Goal: Task Accomplishment & Management: Manage account settings

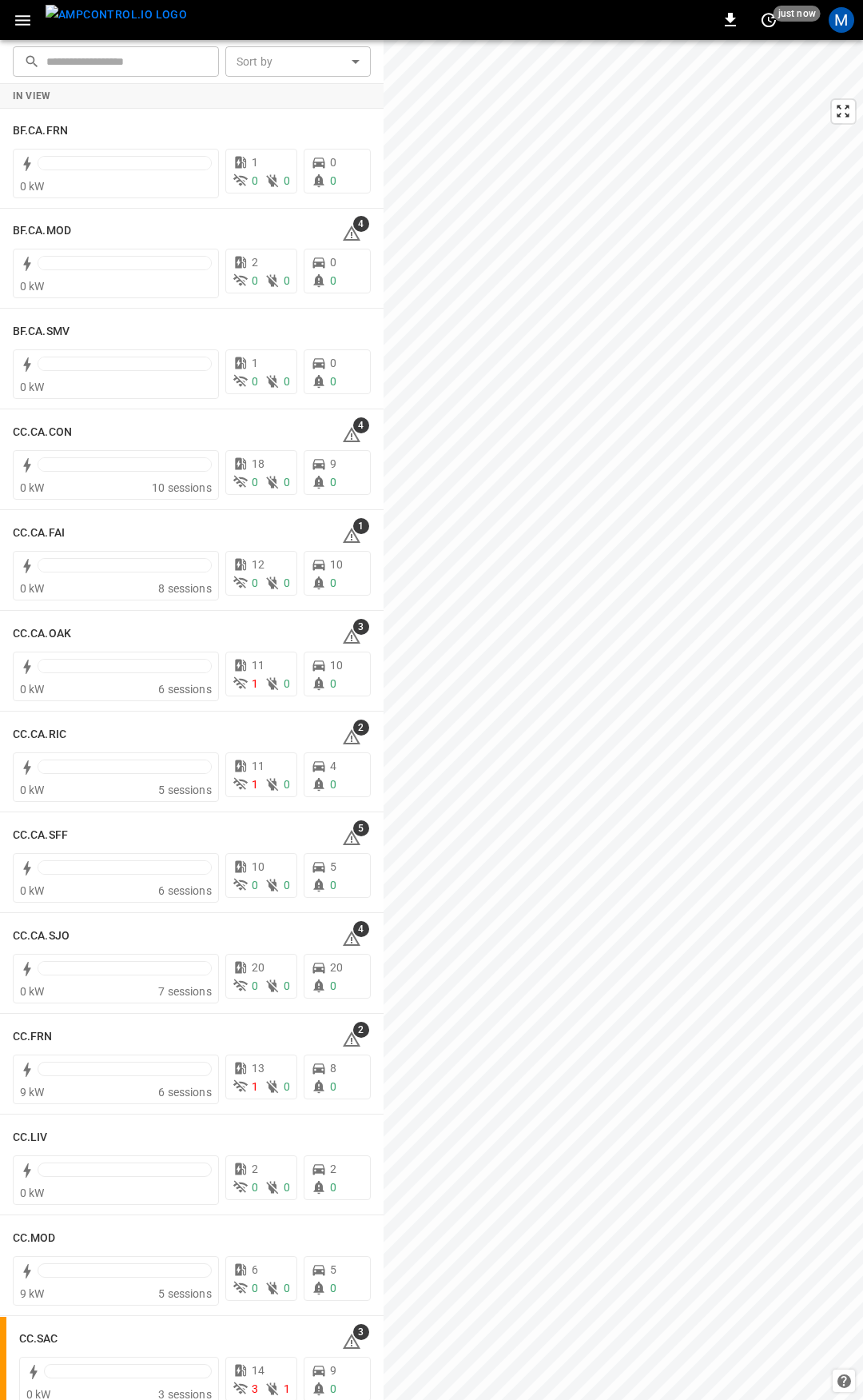
click at [26, 19] on icon "button" at bounding box center [23, 20] width 16 height 10
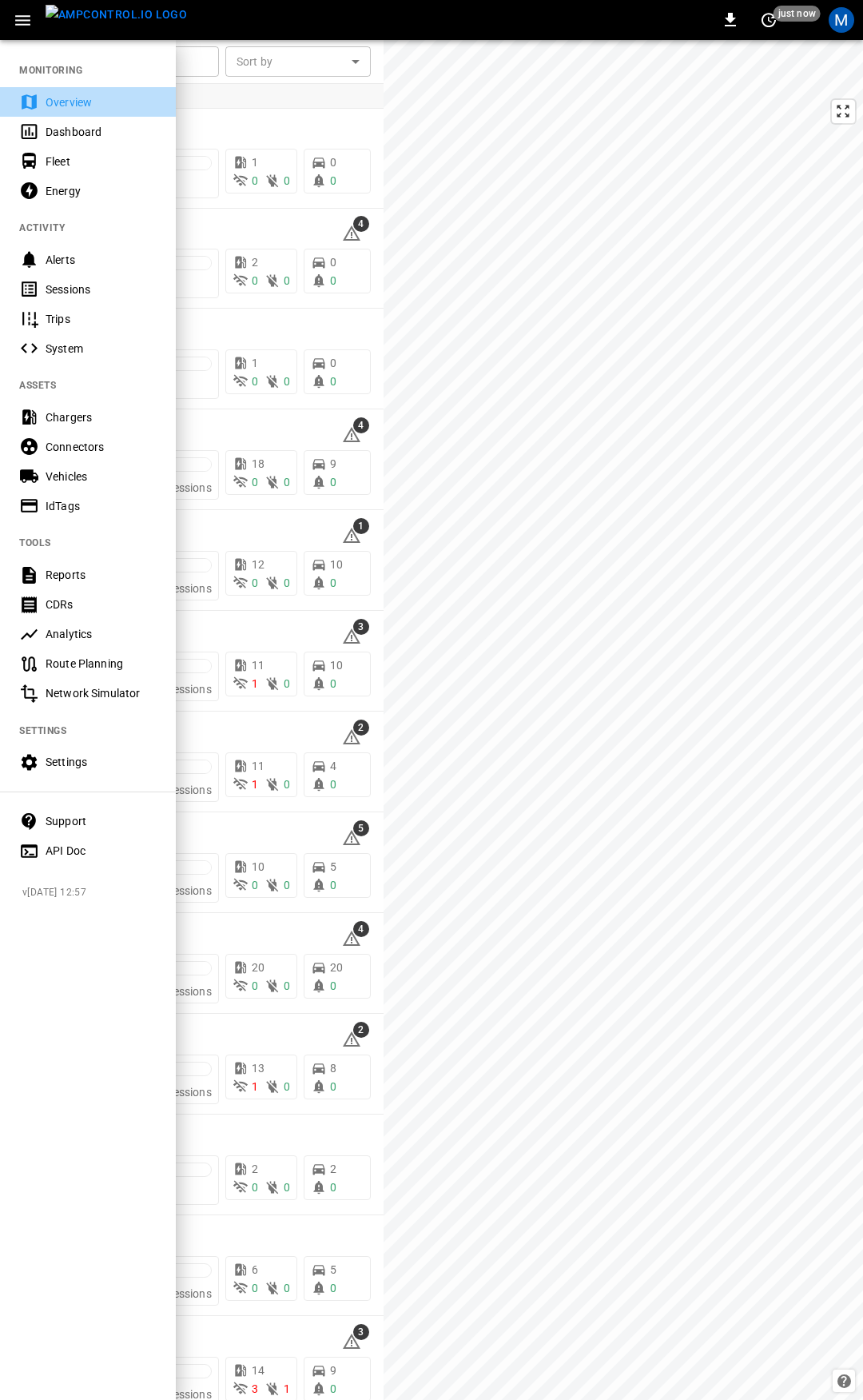
click at [84, 102] on div "Overview" at bounding box center [101, 102] width 111 height 16
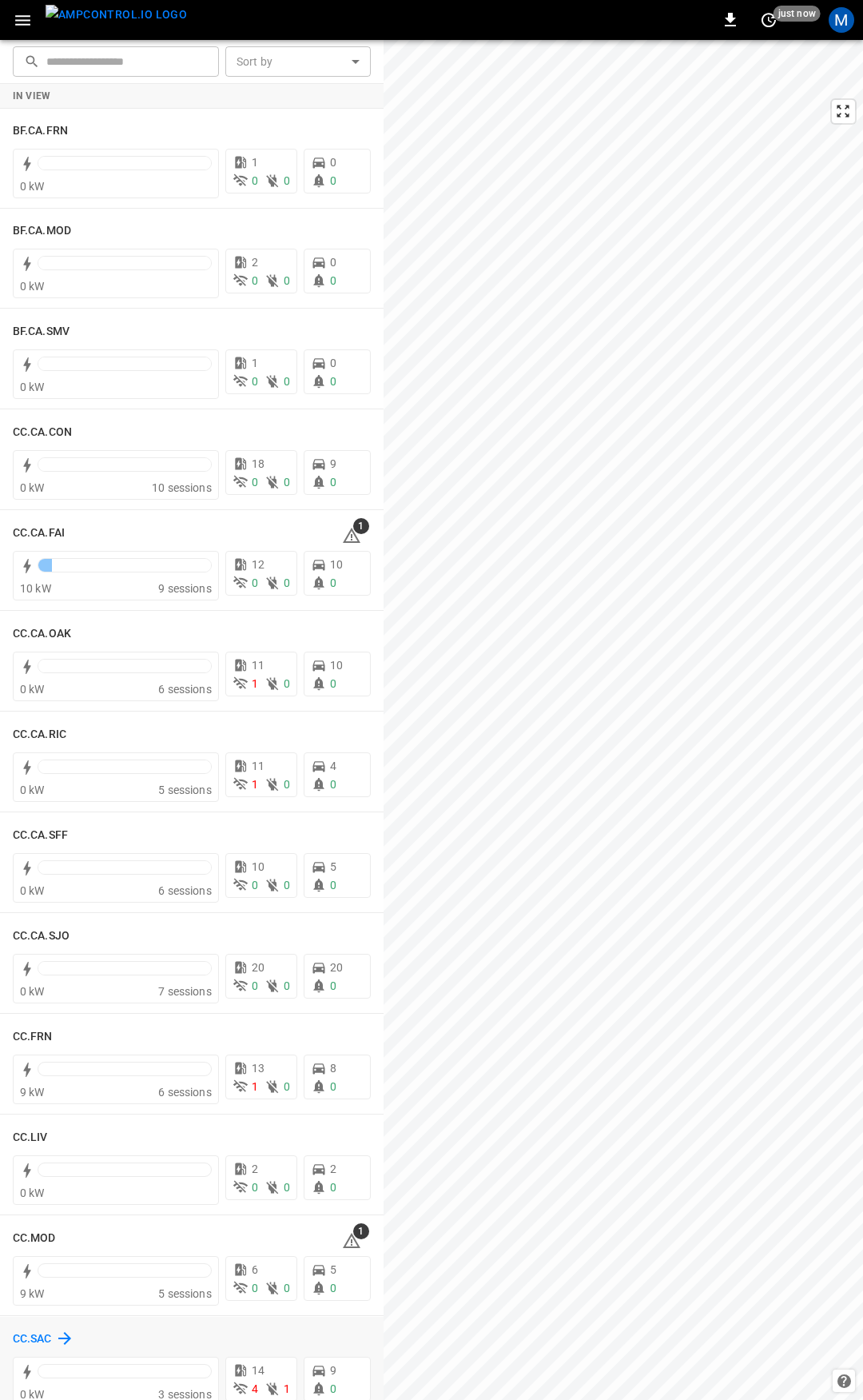
click at [38, 1333] on h6 "CC.SAC" at bounding box center [32, 1338] width 39 height 17
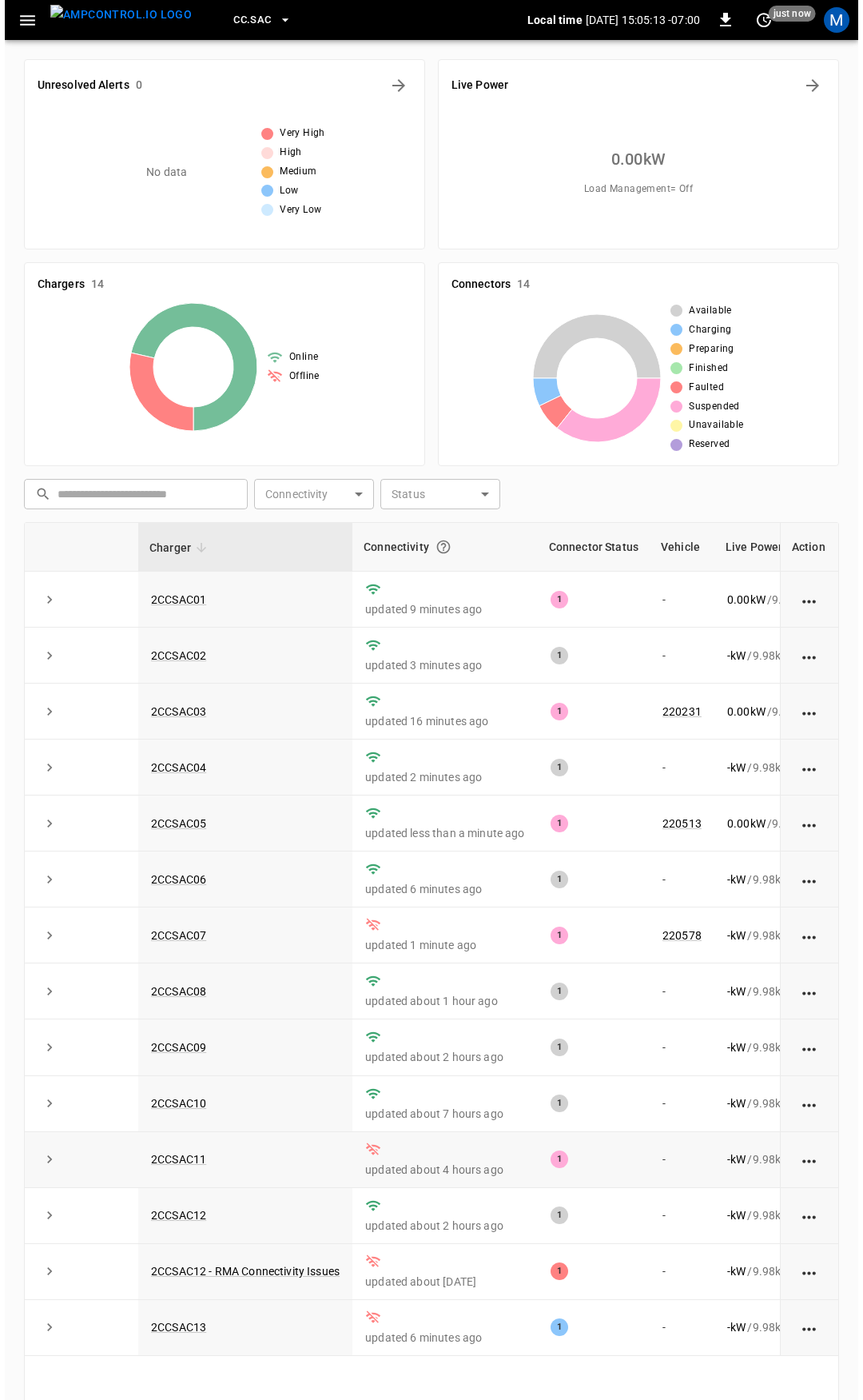
scroll to position [80, 0]
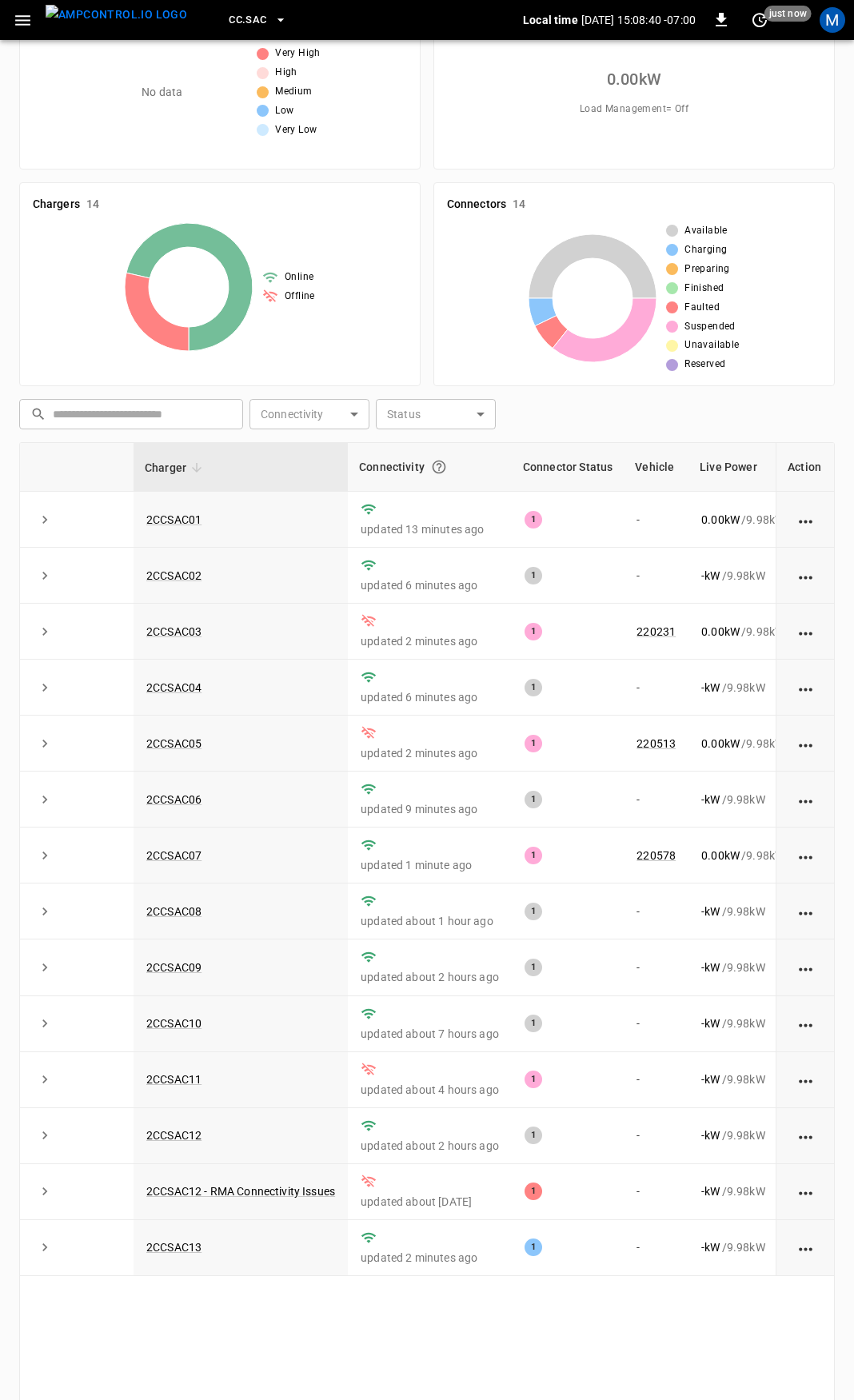
drag, startPoint x: 34, startPoint y: 21, endPoint x: 37, endPoint y: 37, distance: 16.3
click at [34, 21] on button "button" at bounding box center [23, 20] width 33 height 29
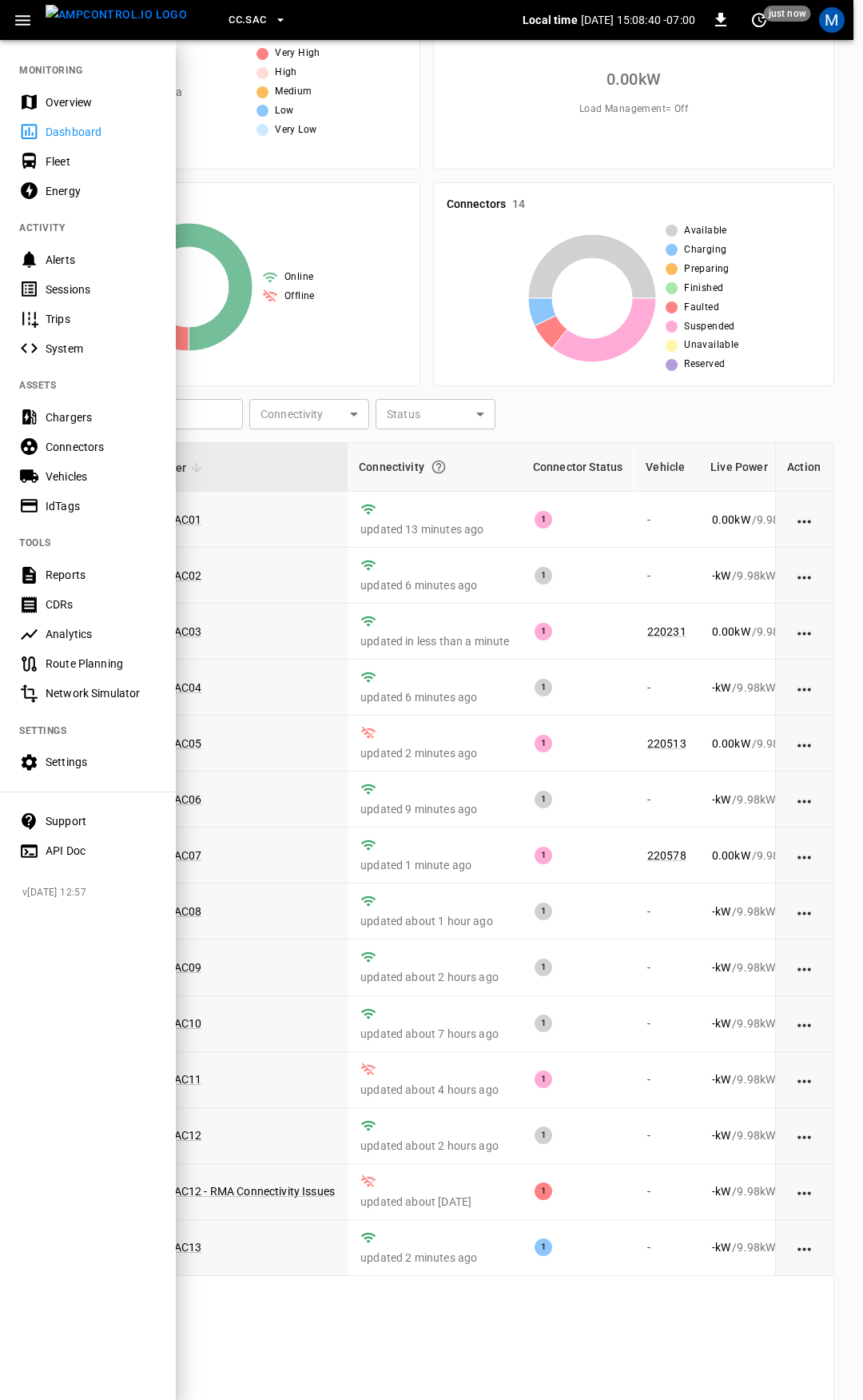
drag, startPoint x: 83, startPoint y: 95, endPoint x: 168, endPoint y: 292, distance: 214.6
click at [84, 95] on div "Overview" at bounding box center [101, 102] width 111 height 16
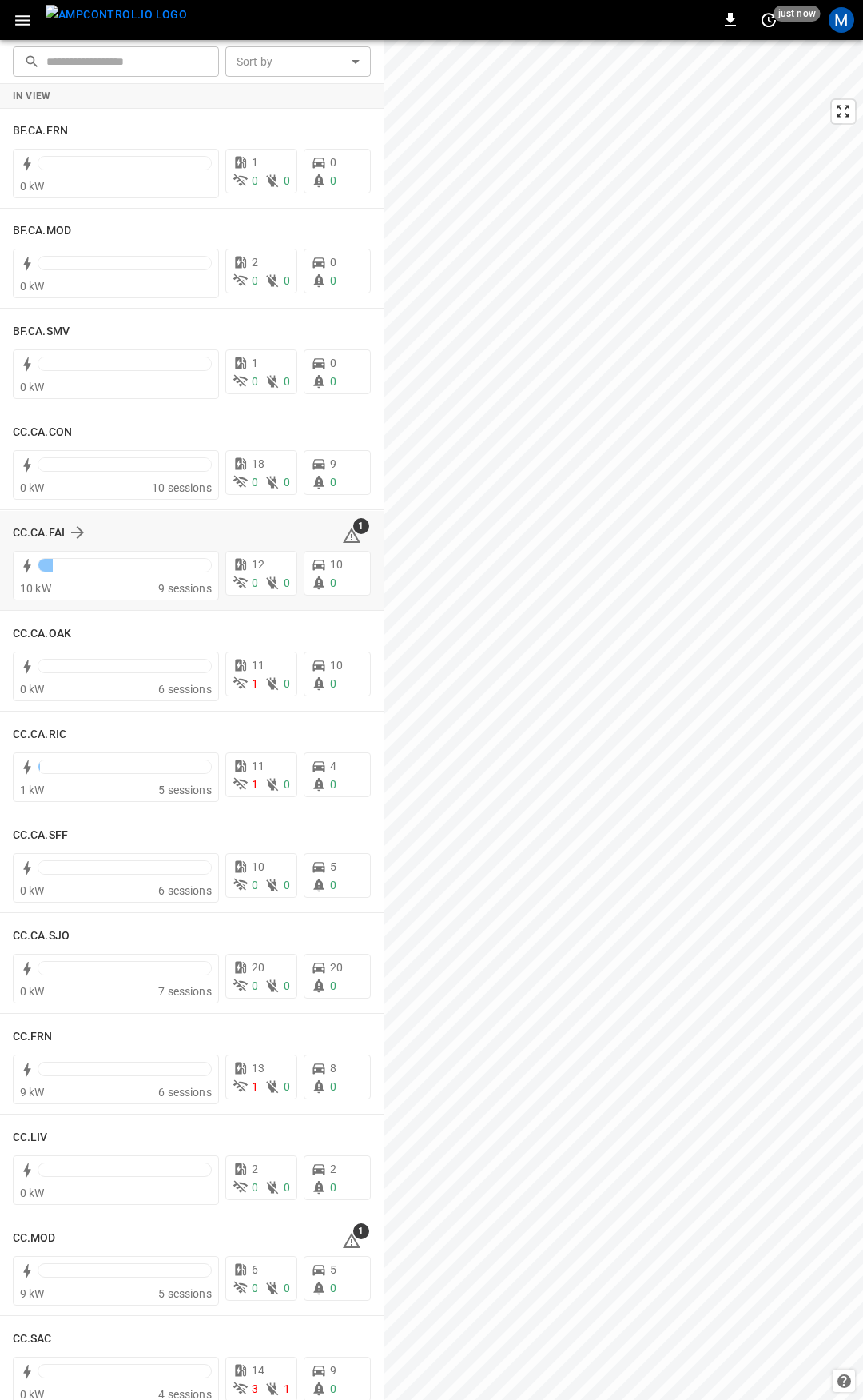
click at [343, 533] on icon at bounding box center [352, 535] width 19 height 19
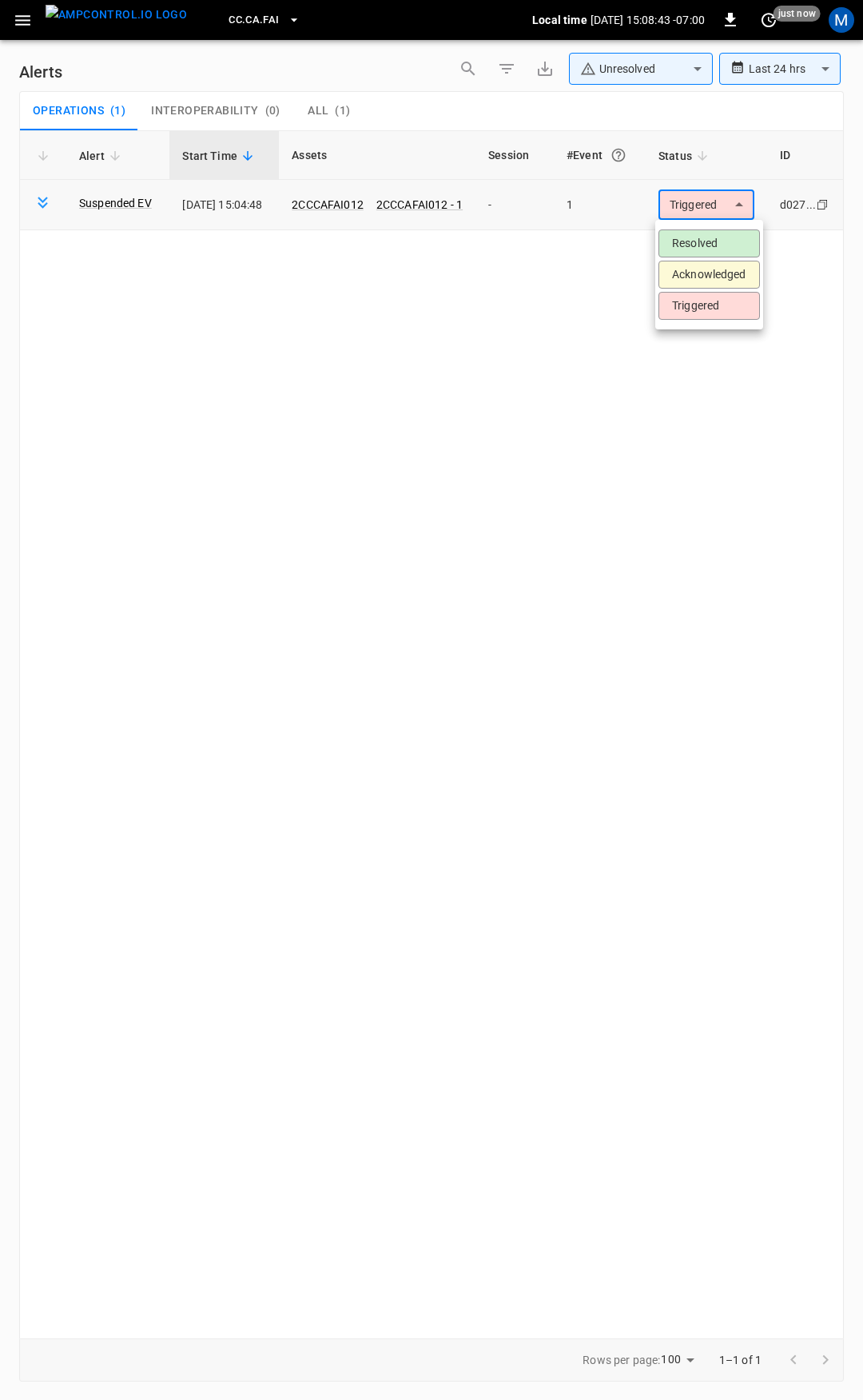
click at [728, 208] on body "**********" at bounding box center [432, 697] width 863 height 1394
click at [710, 245] on li "Resolved" at bounding box center [709, 243] width 102 height 28
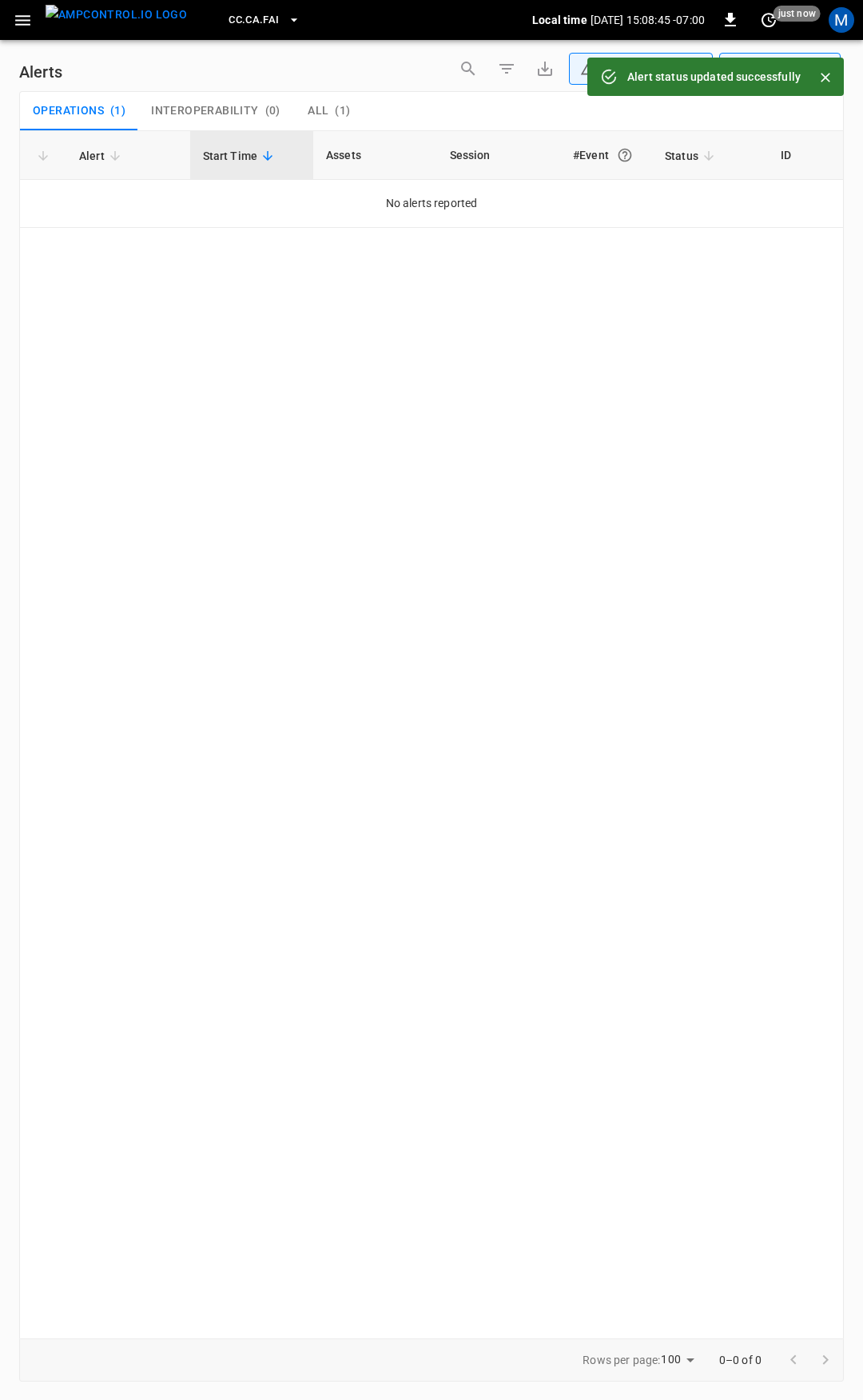
click at [16, 22] on icon "button" at bounding box center [23, 20] width 20 height 20
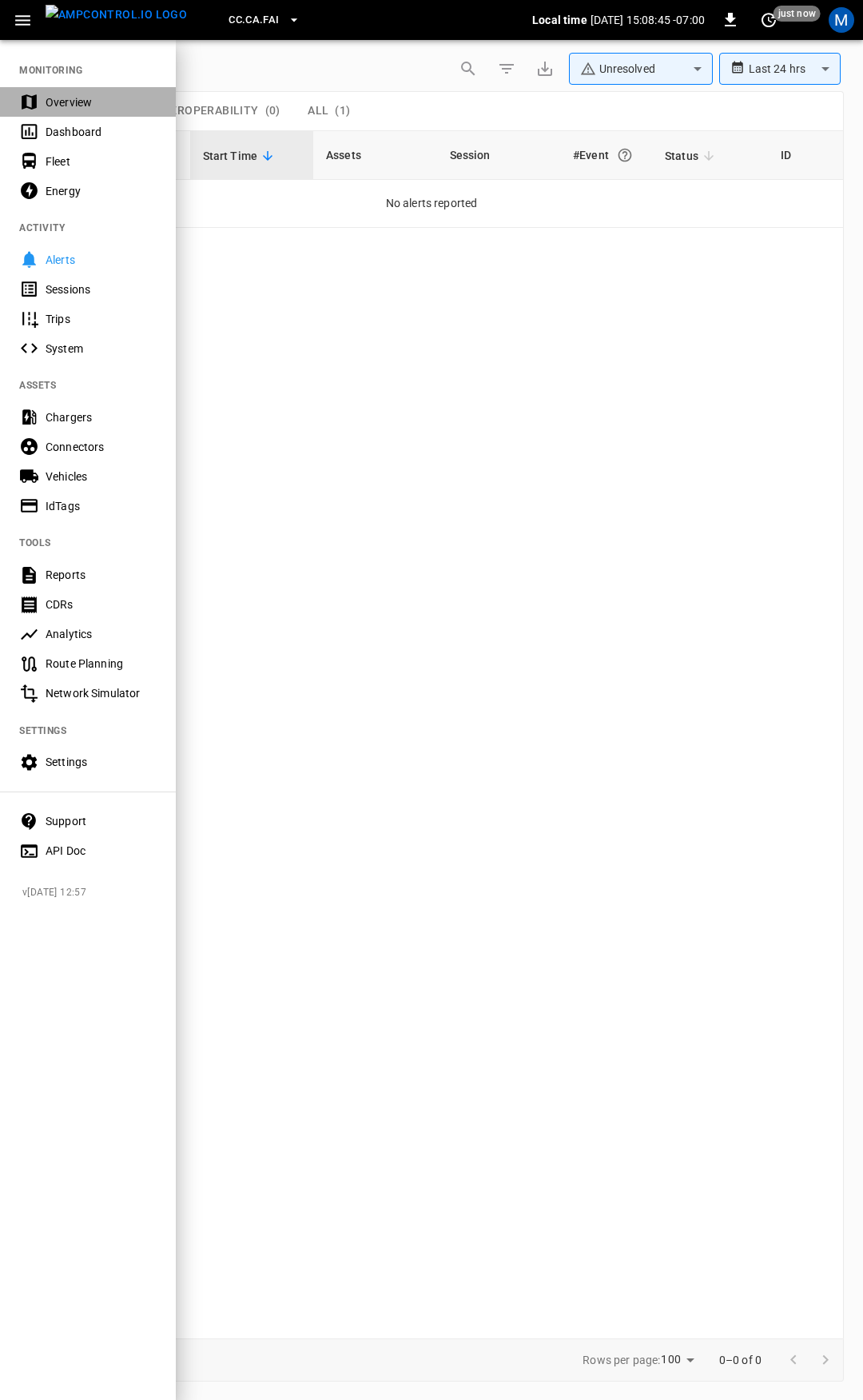
drag, startPoint x: 61, startPoint y: 90, endPoint x: 66, endPoint y: 99, distance: 10.3
click at [62, 91] on div "Overview" at bounding box center [88, 102] width 176 height 29
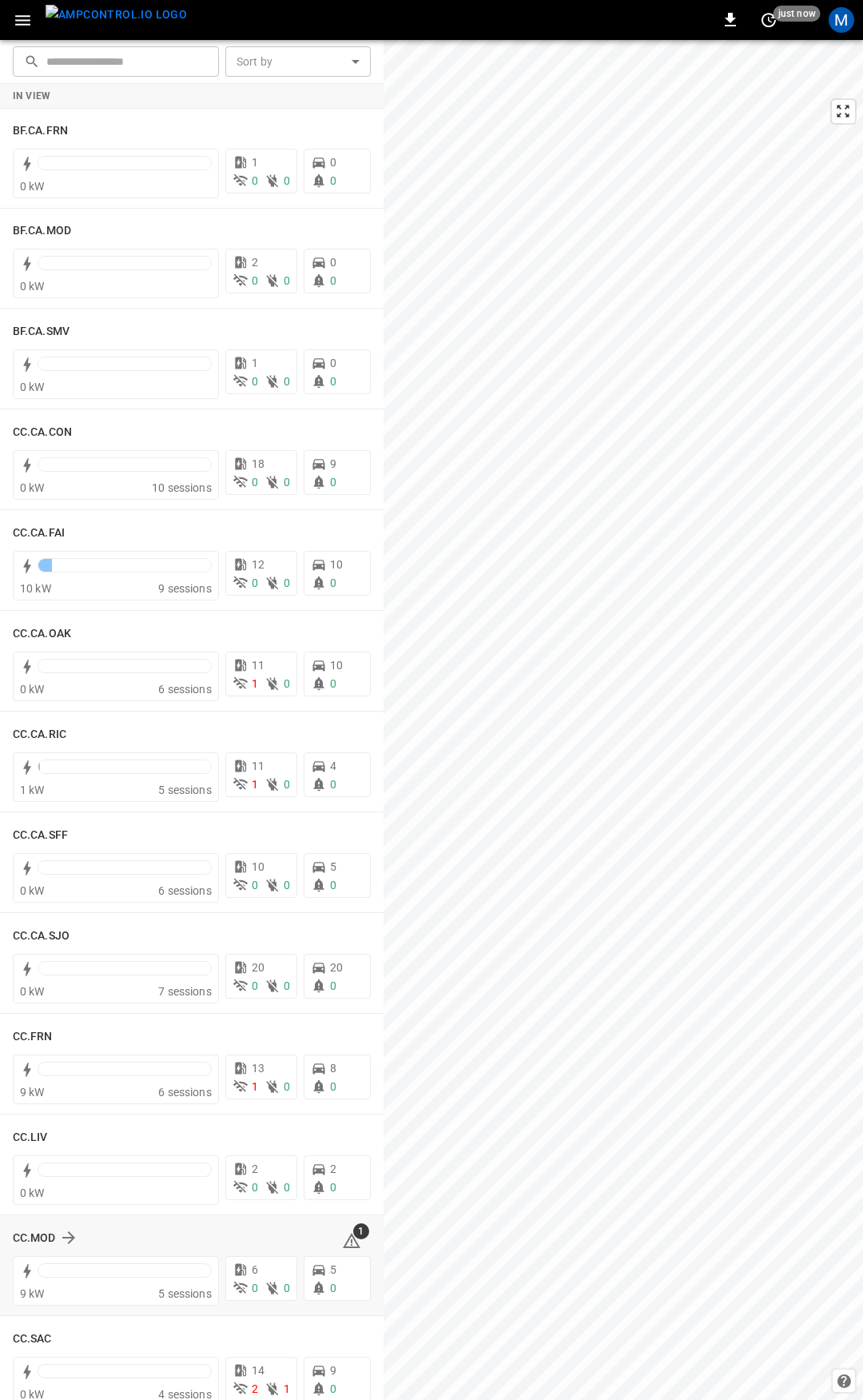
click at [344, 1240] on icon at bounding box center [352, 1240] width 19 height 19
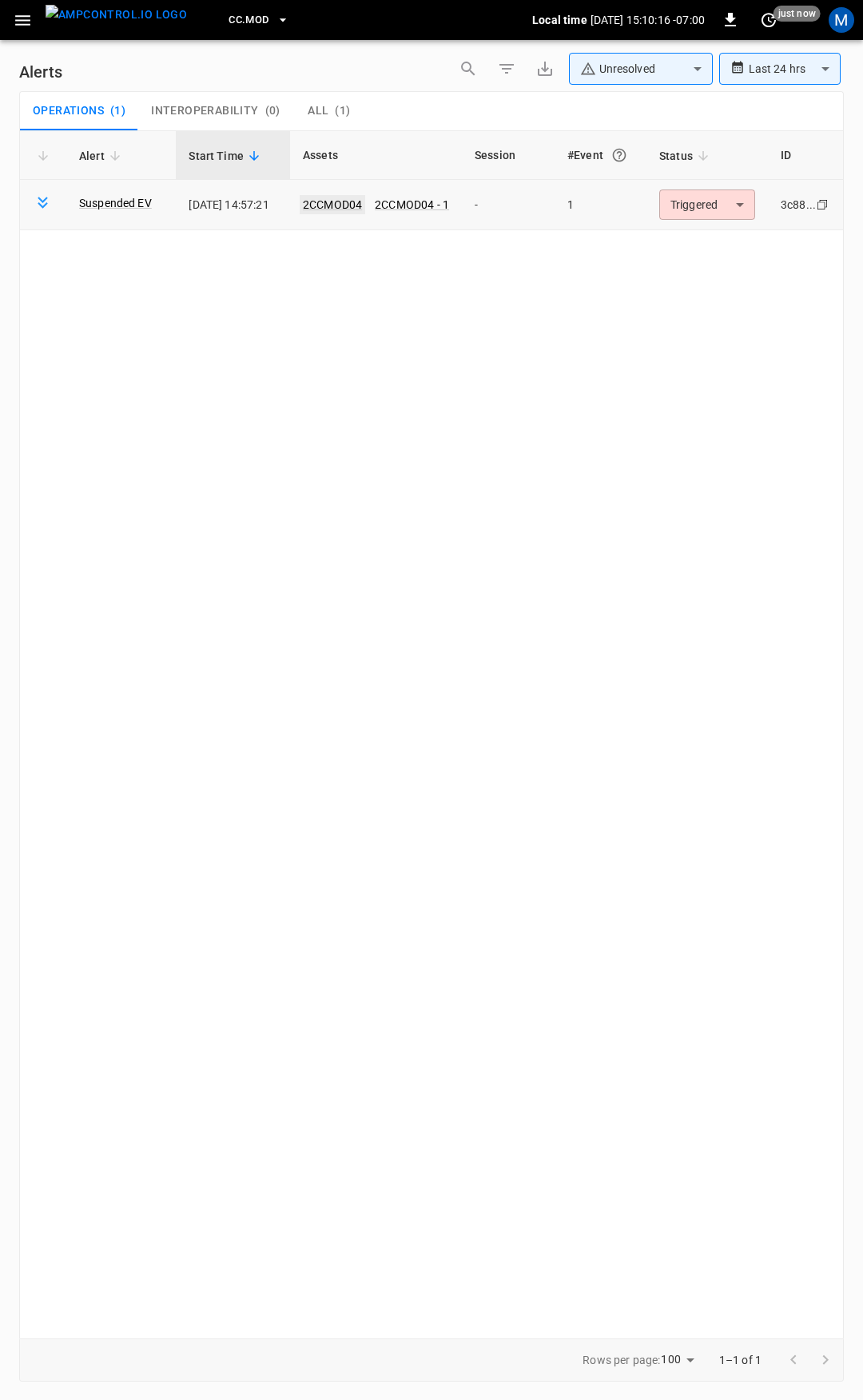
click at [347, 201] on link "2CCMOD04" at bounding box center [332, 204] width 65 height 19
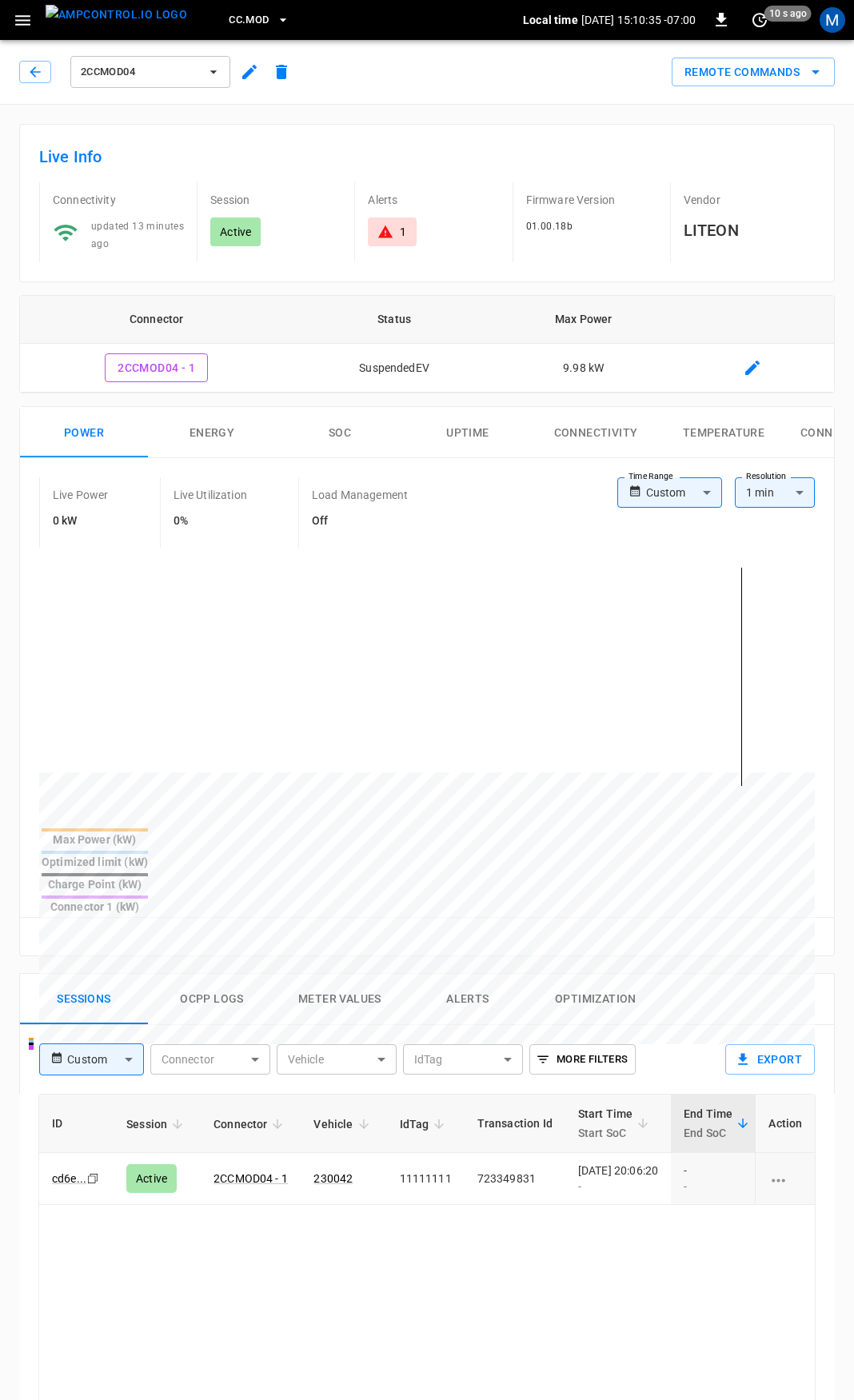
drag, startPoint x: 723, startPoint y: 1146, endPoint x: 862, endPoint y: 1159, distance: 139.6
click at [854, 1159] on html "CC.MOD Local time [DATE] 15:10:35 -07:00 0 10 s ago M 2CCMOD04 Remote Commands …" at bounding box center [427, 1068] width 854 height 2136
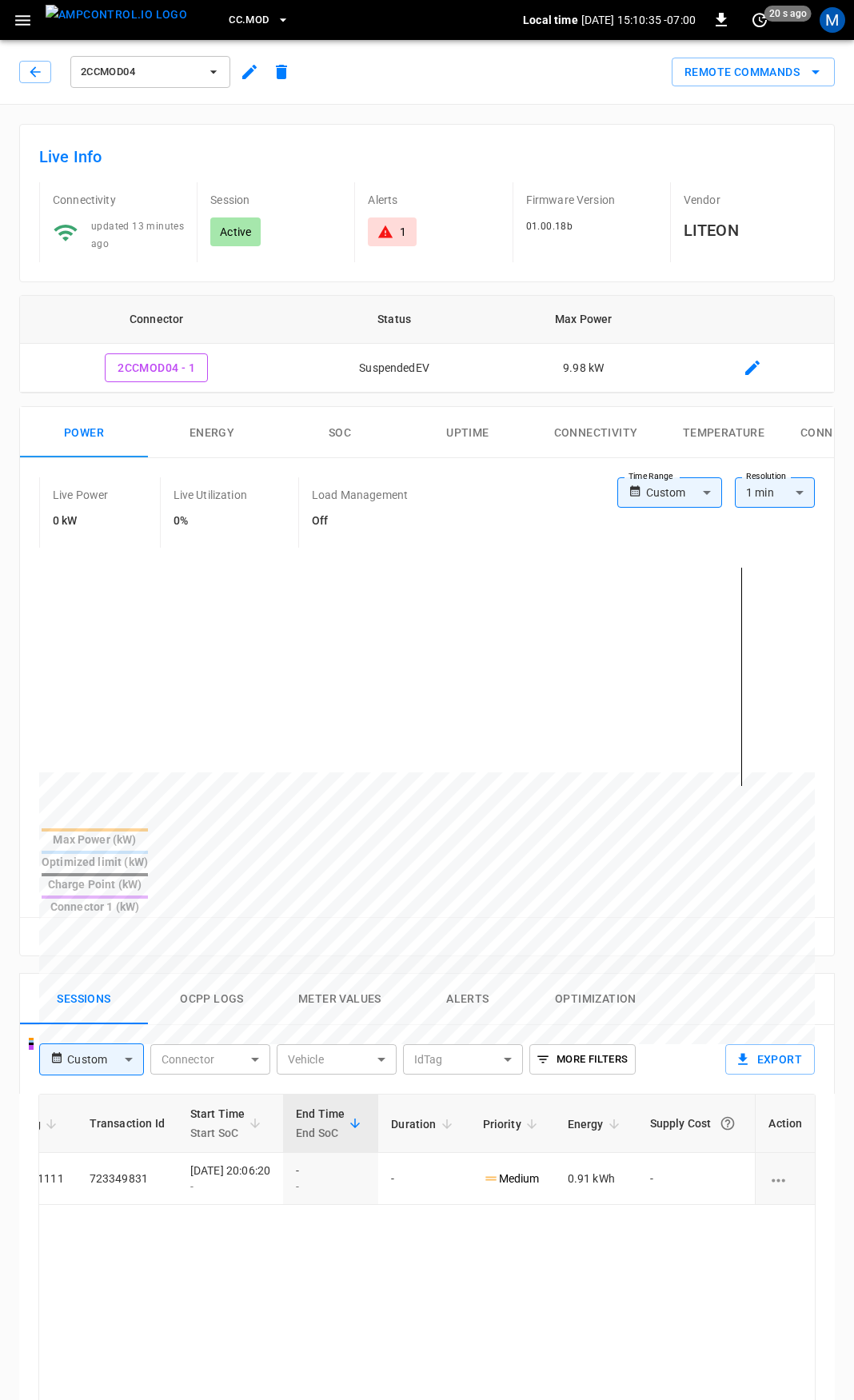
click at [399, 231] on div "1" at bounding box center [402, 231] width 6 height 16
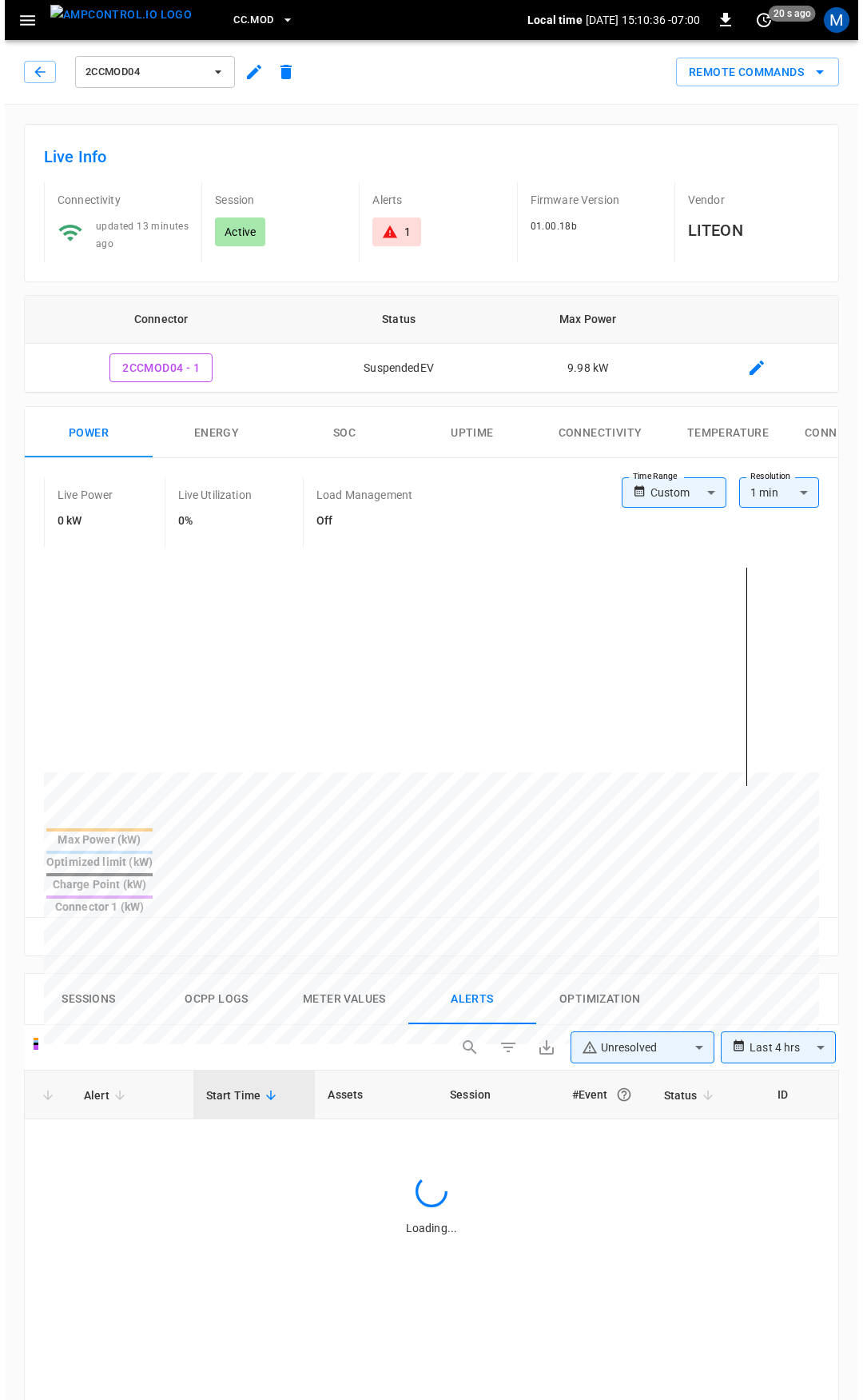
scroll to position [680, 0]
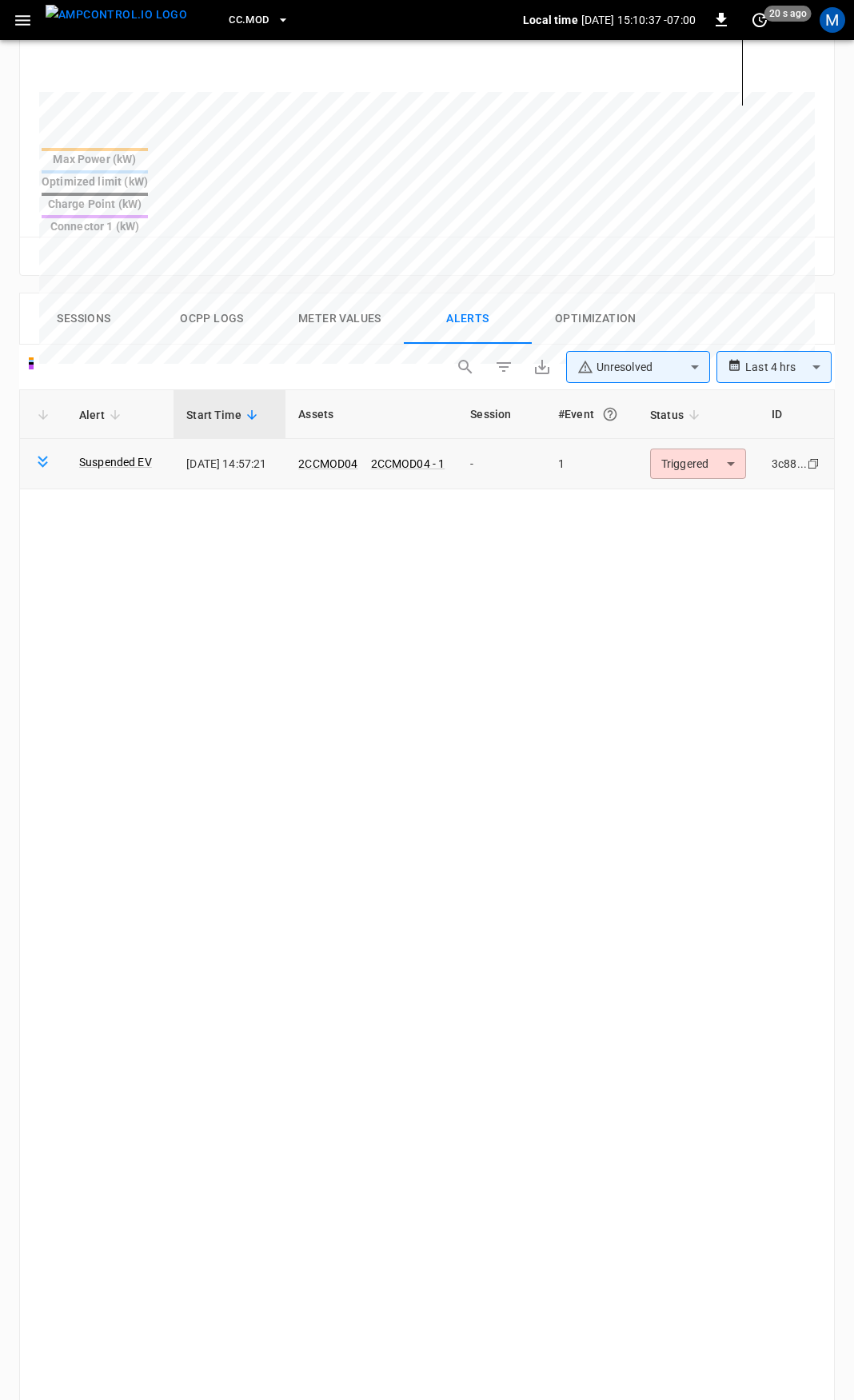
click at [690, 412] on body "**********" at bounding box center [427, 496] width 854 height 2352
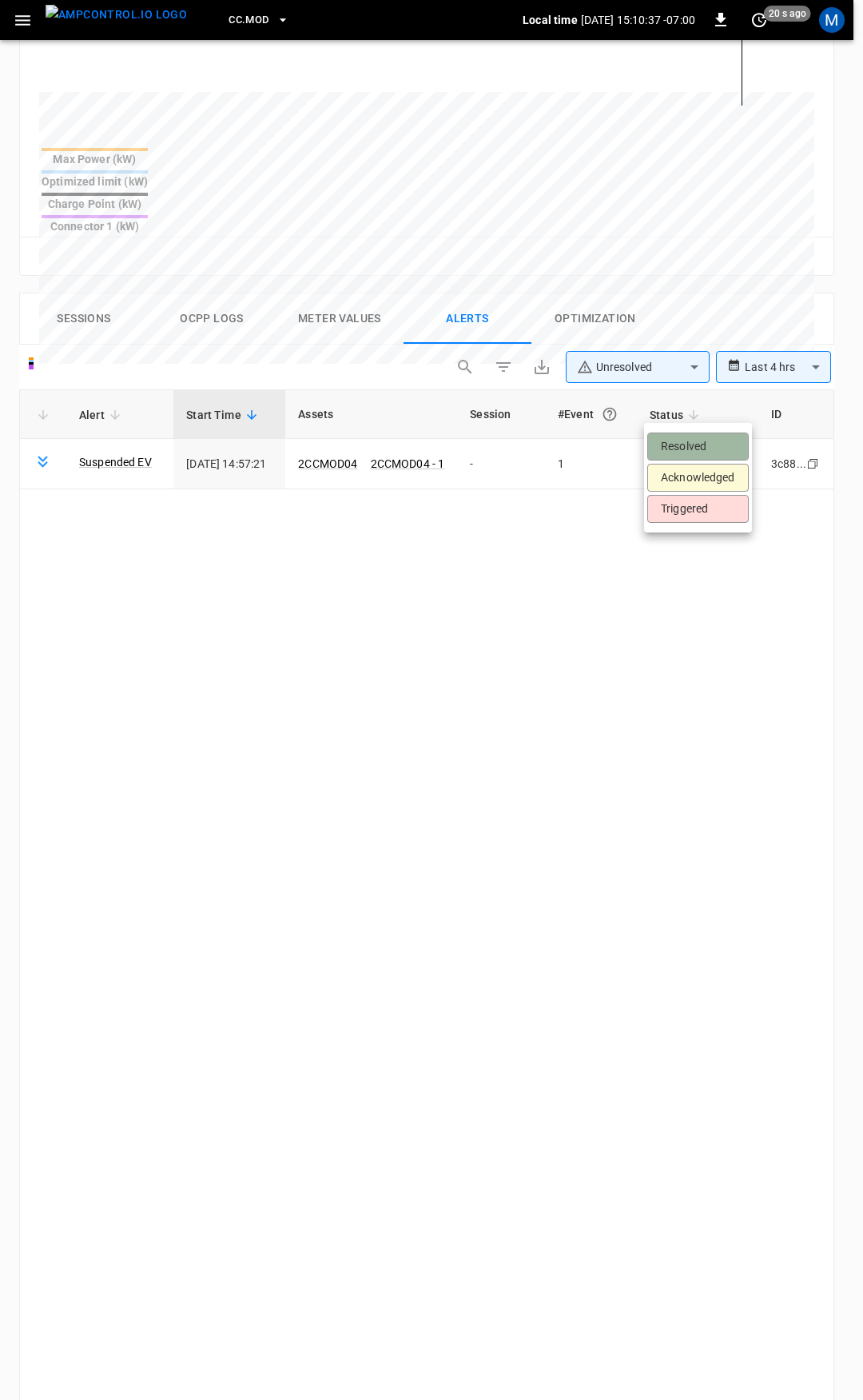
click at [683, 442] on li "Resolved" at bounding box center [698, 446] width 102 height 28
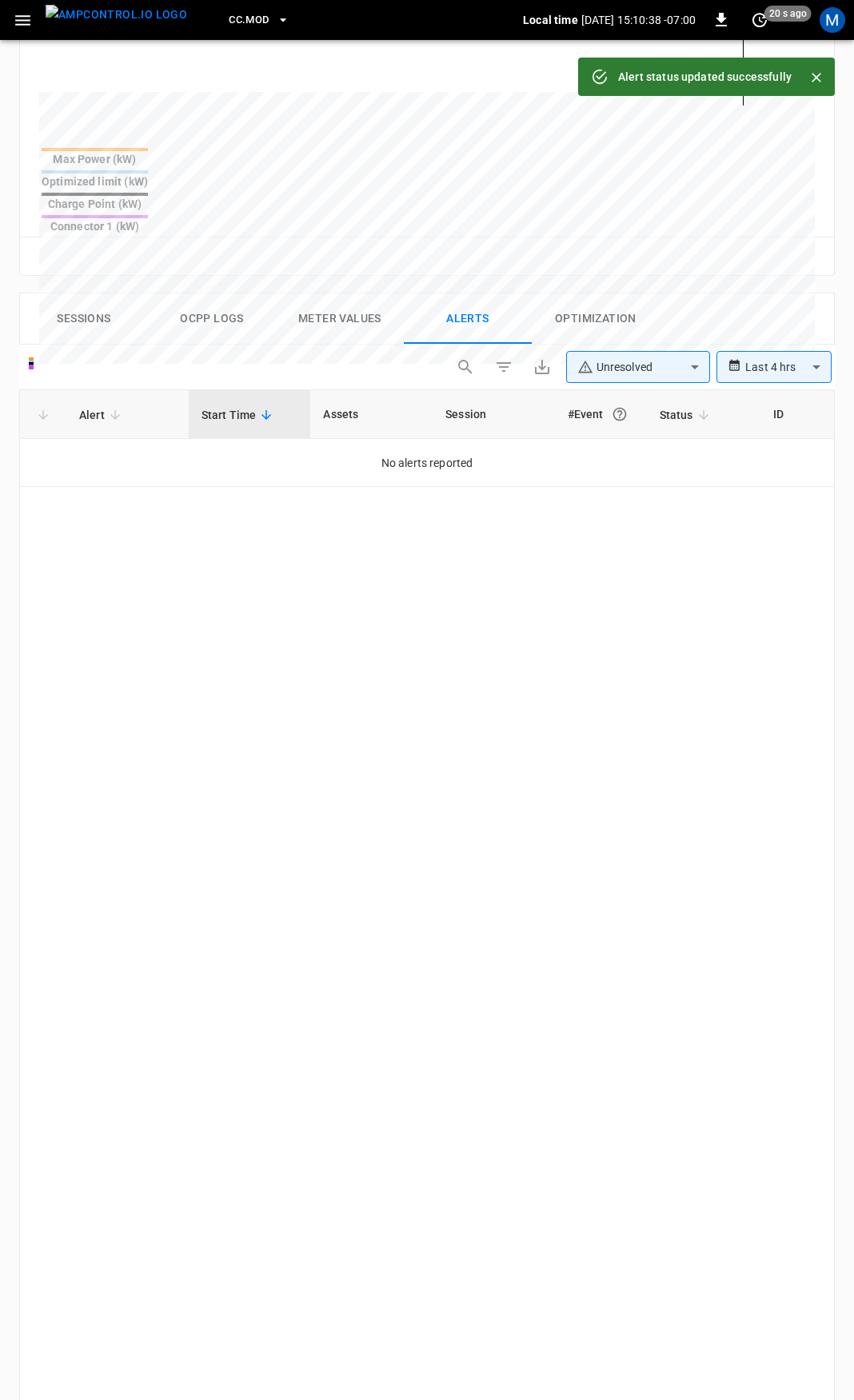
click at [20, 19] on icon "button" at bounding box center [23, 20] width 16 height 10
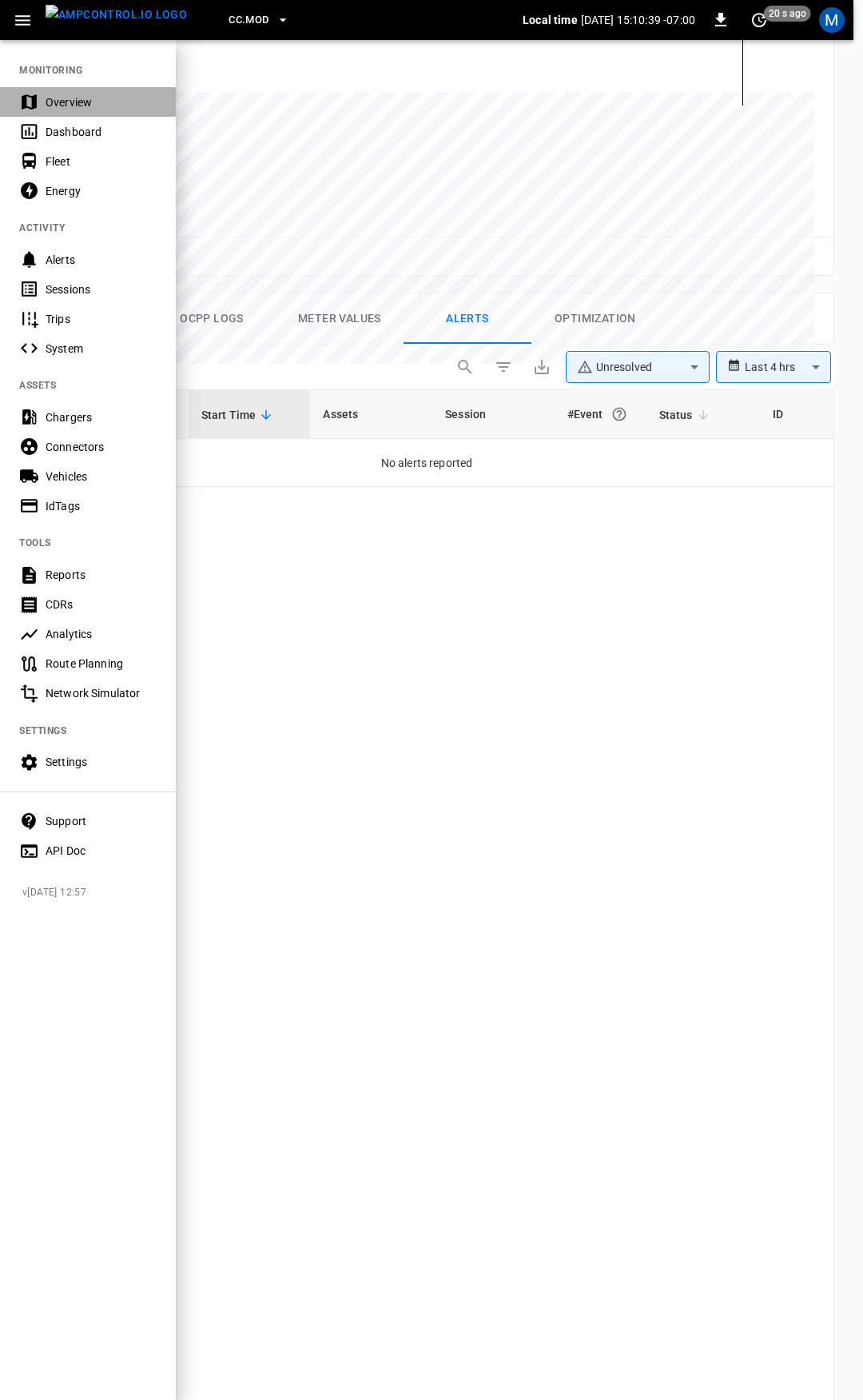
click at [110, 105] on div "Overview" at bounding box center [101, 102] width 111 height 16
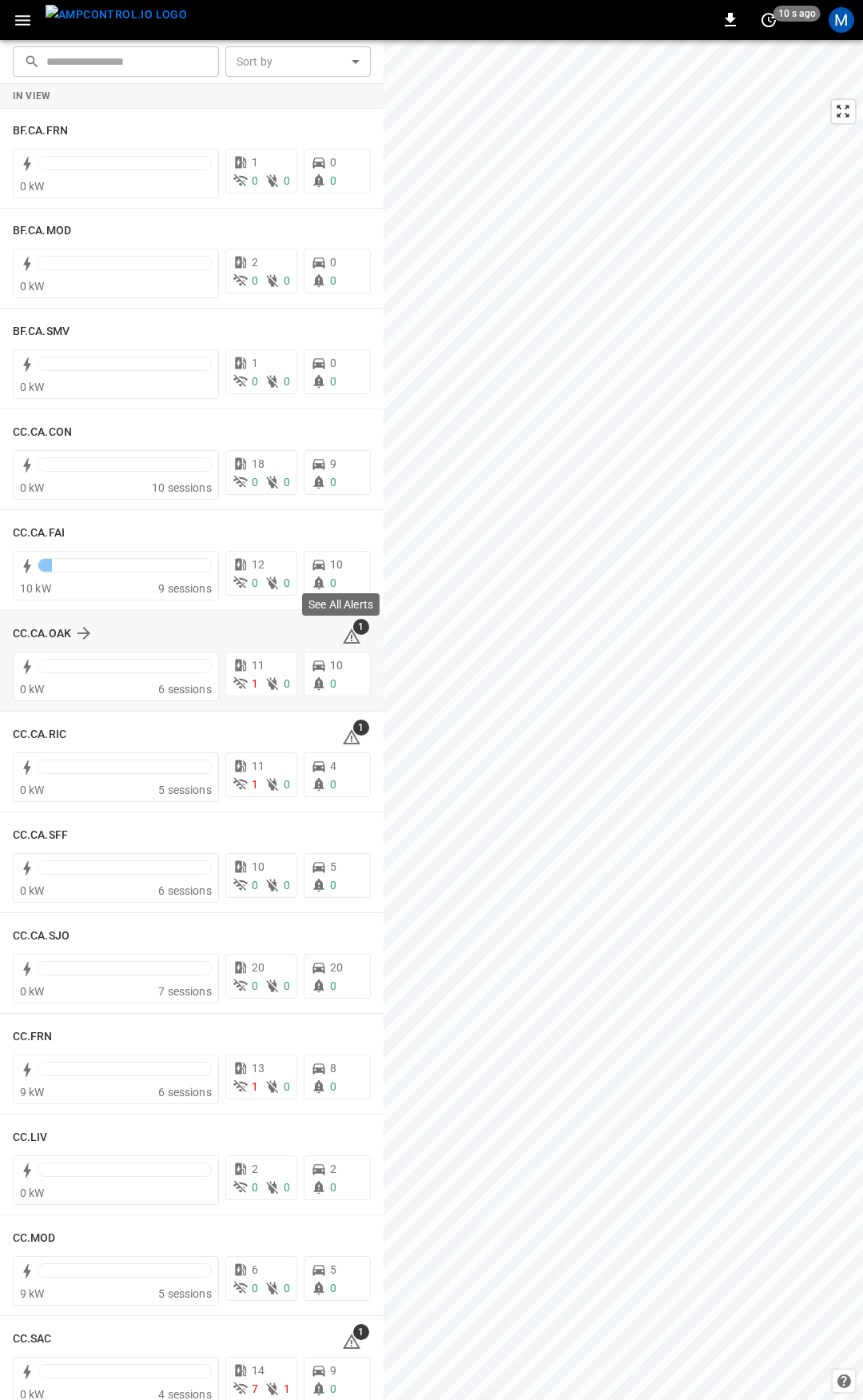
drag, startPoint x: 357, startPoint y: 622, endPoint x: 346, endPoint y: 628, distance: 12.5
click at [348, 627] on body "0 10 s ago M ​ ​ Sort by ​ Sort by In View BF.CA.FRN 0 kW 1 0 0 0 0 BF.CA.MOD 0…" at bounding box center [432, 700] width 863 height 1400
click at [342, 636] on icon at bounding box center [352, 636] width 19 height 19
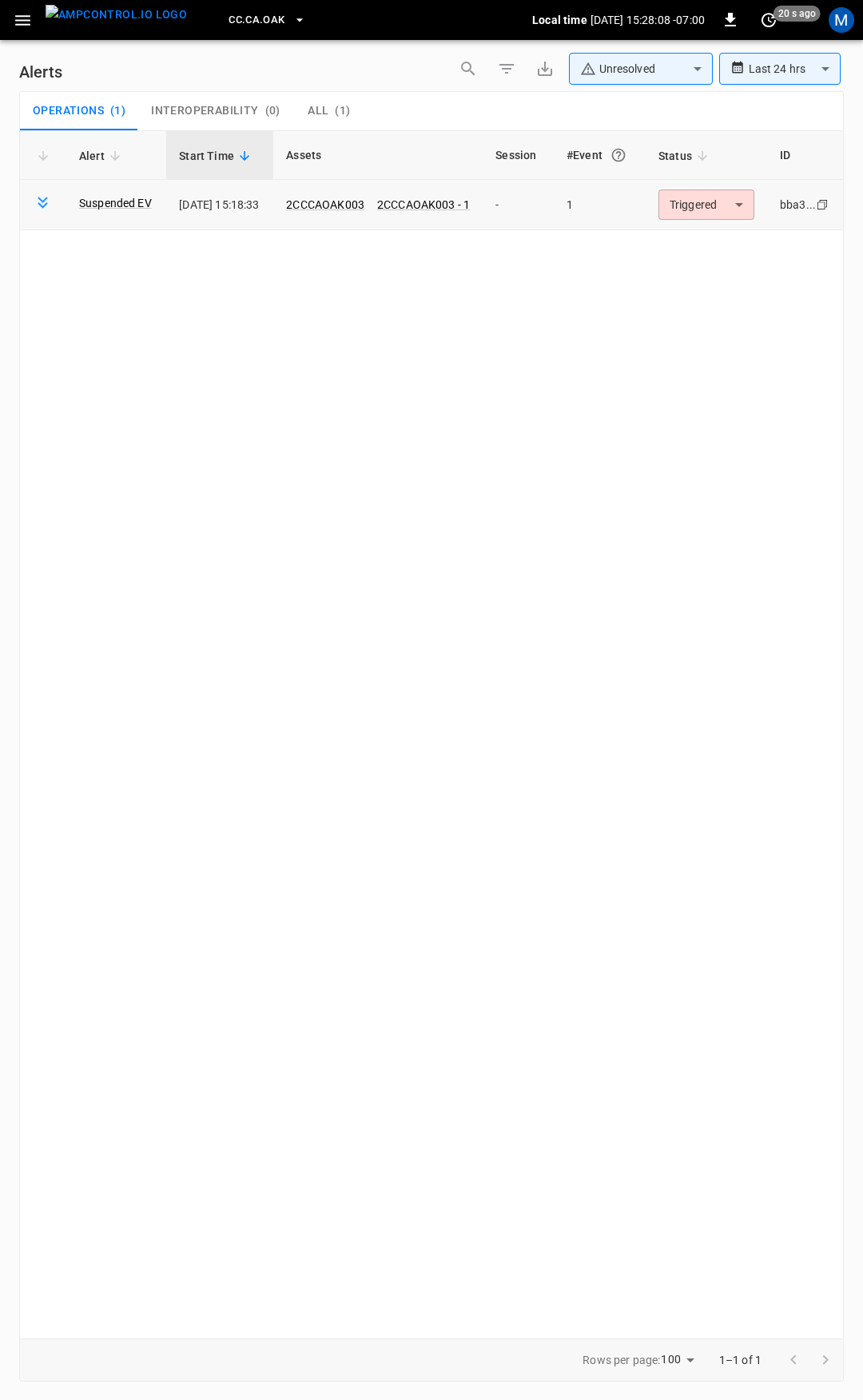
click at [733, 208] on body "**********" at bounding box center [432, 697] width 863 height 1394
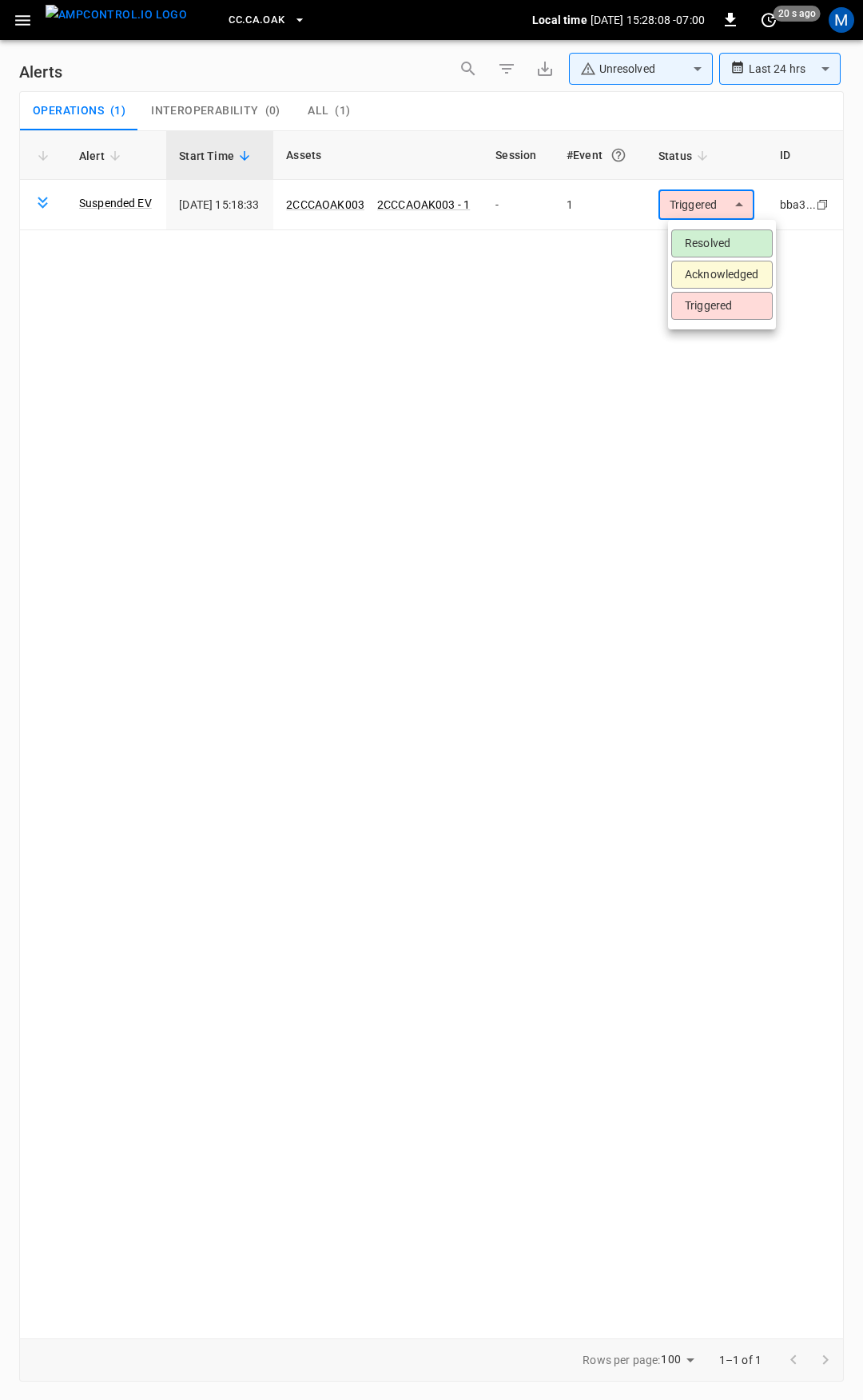
drag, startPoint x: 730, startPoint y: 246, endPoint x: 228, endPoint y: 143, distance: 512.5
click at [729, 246] on li "Resolved" at bounding box center [722, 243] width 102 height 28
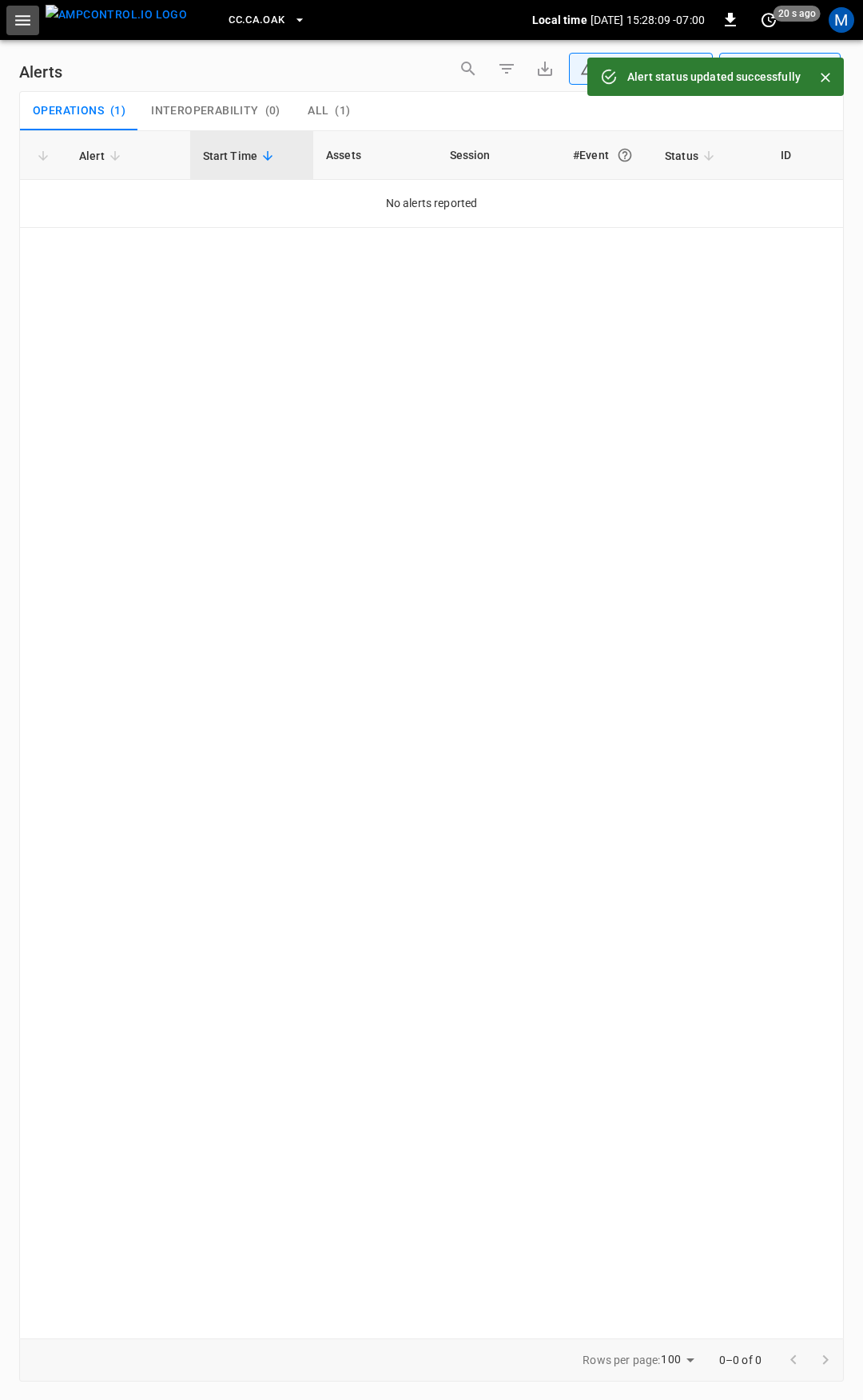
click at [19, 22] on icon "button" at bounding box center [23, 20] width 20 height 20
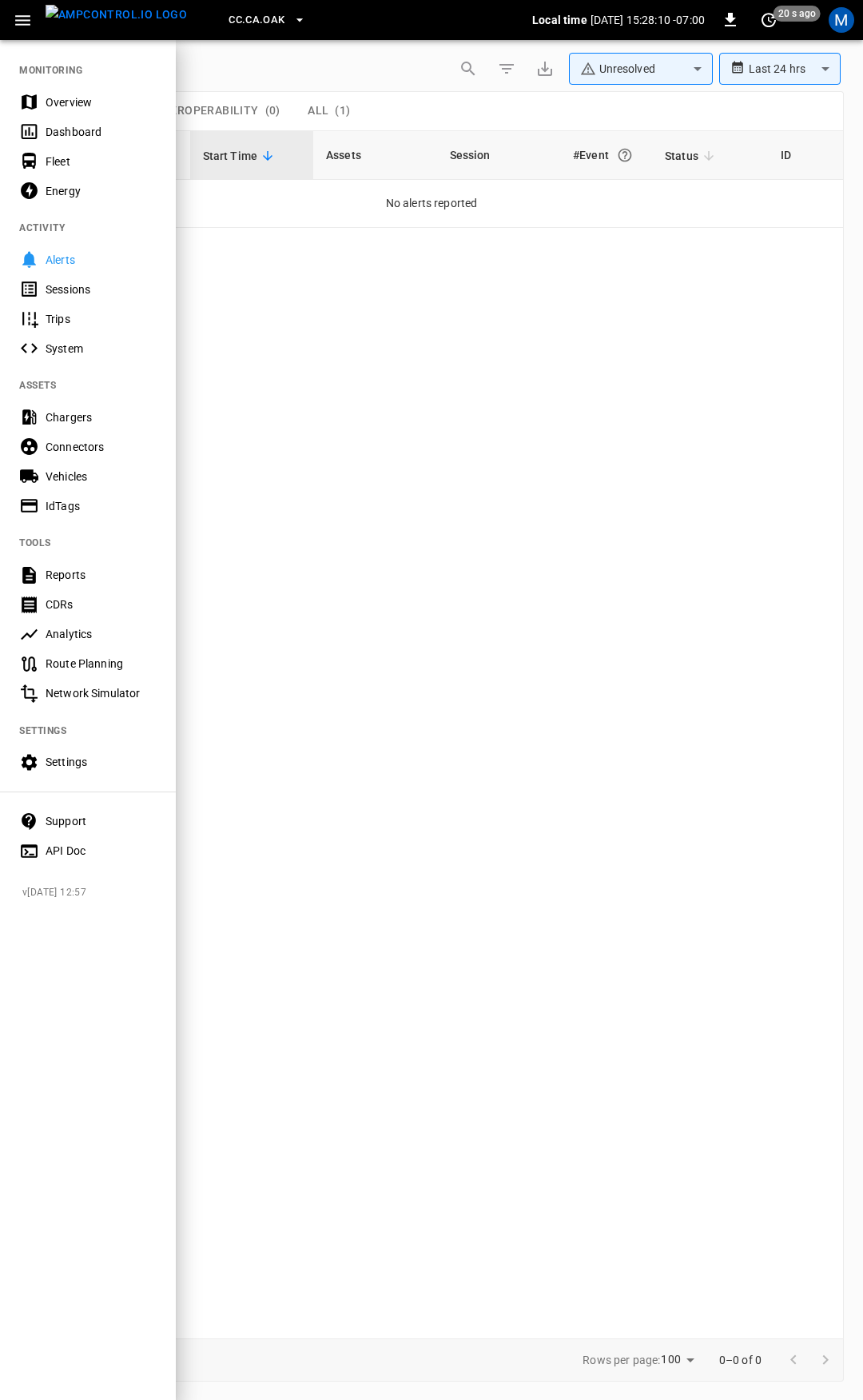
click at [65, 99] on div "Overview" at bounding box center [101, 102] width 111 height 16
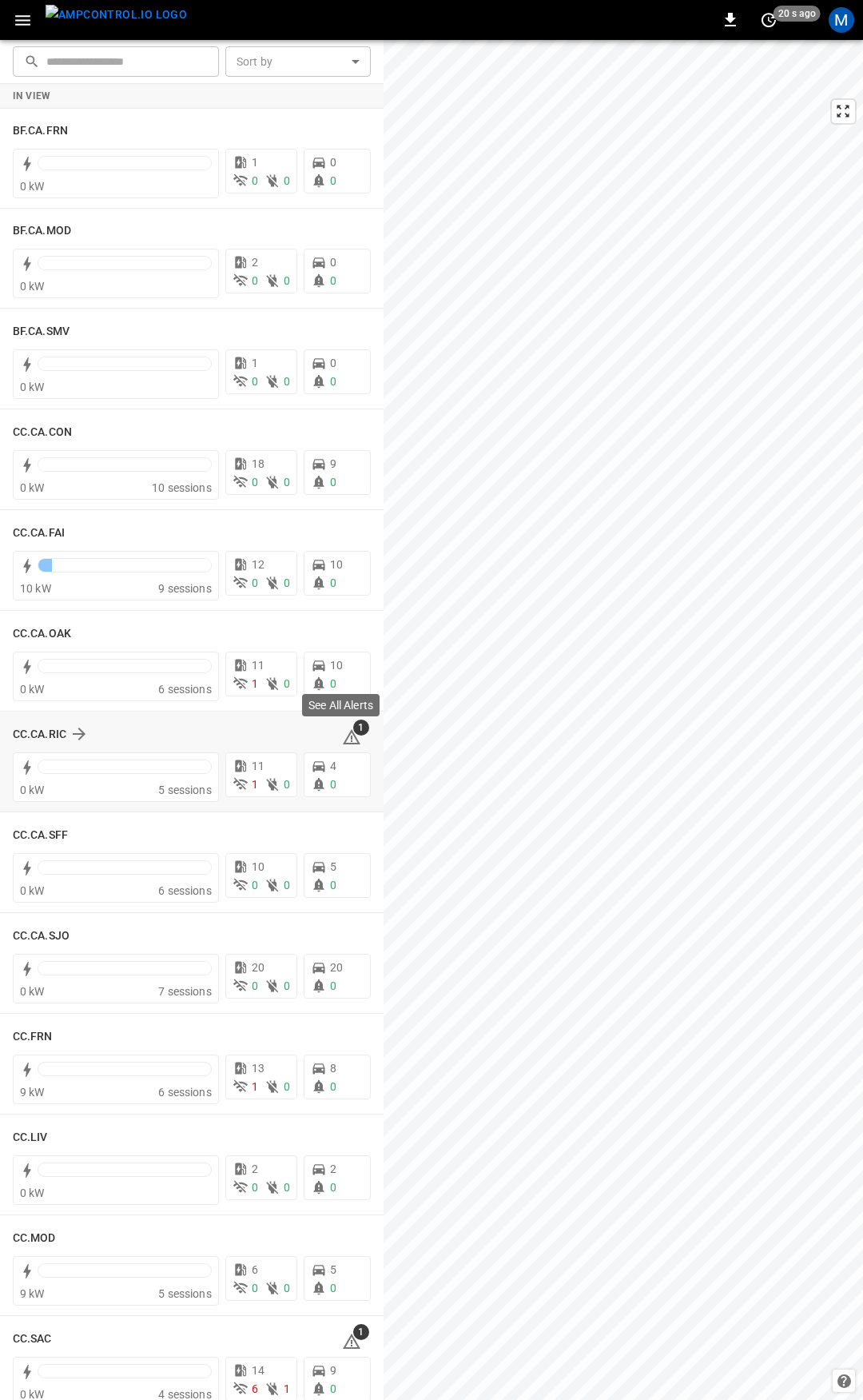
click at [353, 734] on span "1" at bounding box center [361, 727] width 16 height 16
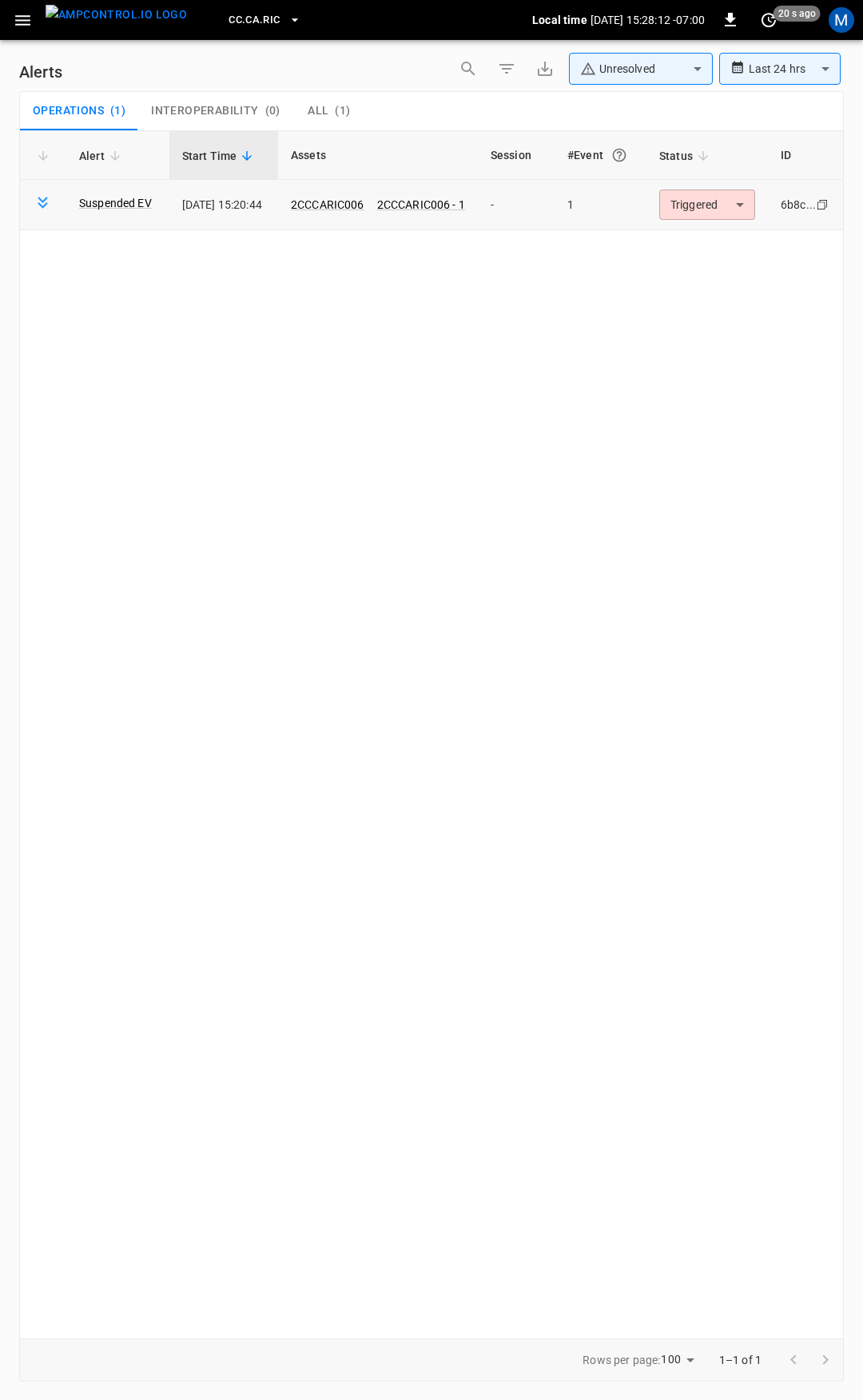
click at [718, 203] on body "**********" at bounding box center [432, 697] width 863 height 1394
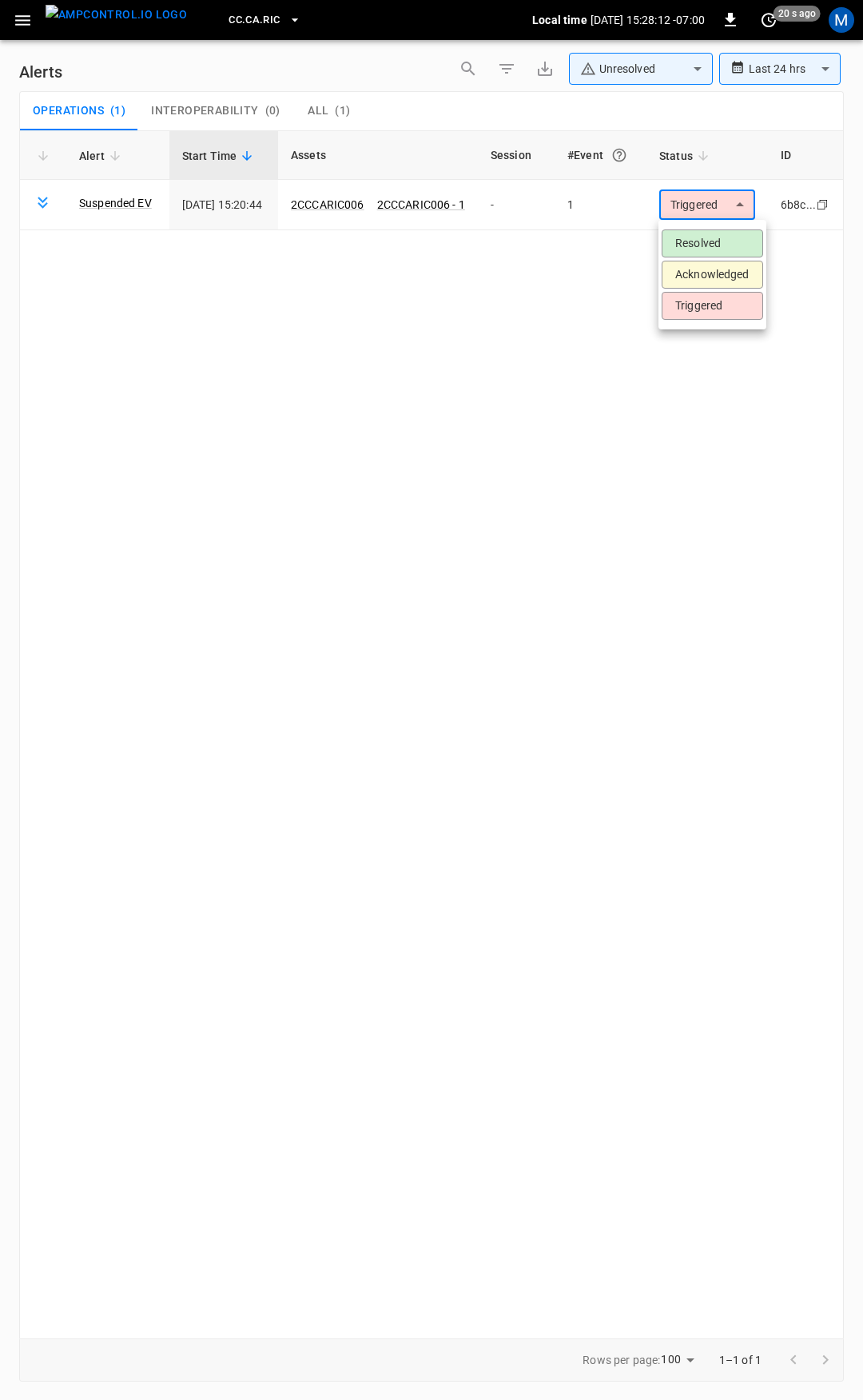
click at [719, 245] on li "Resolved" at bounding box center [712, 243] width 102 height 28
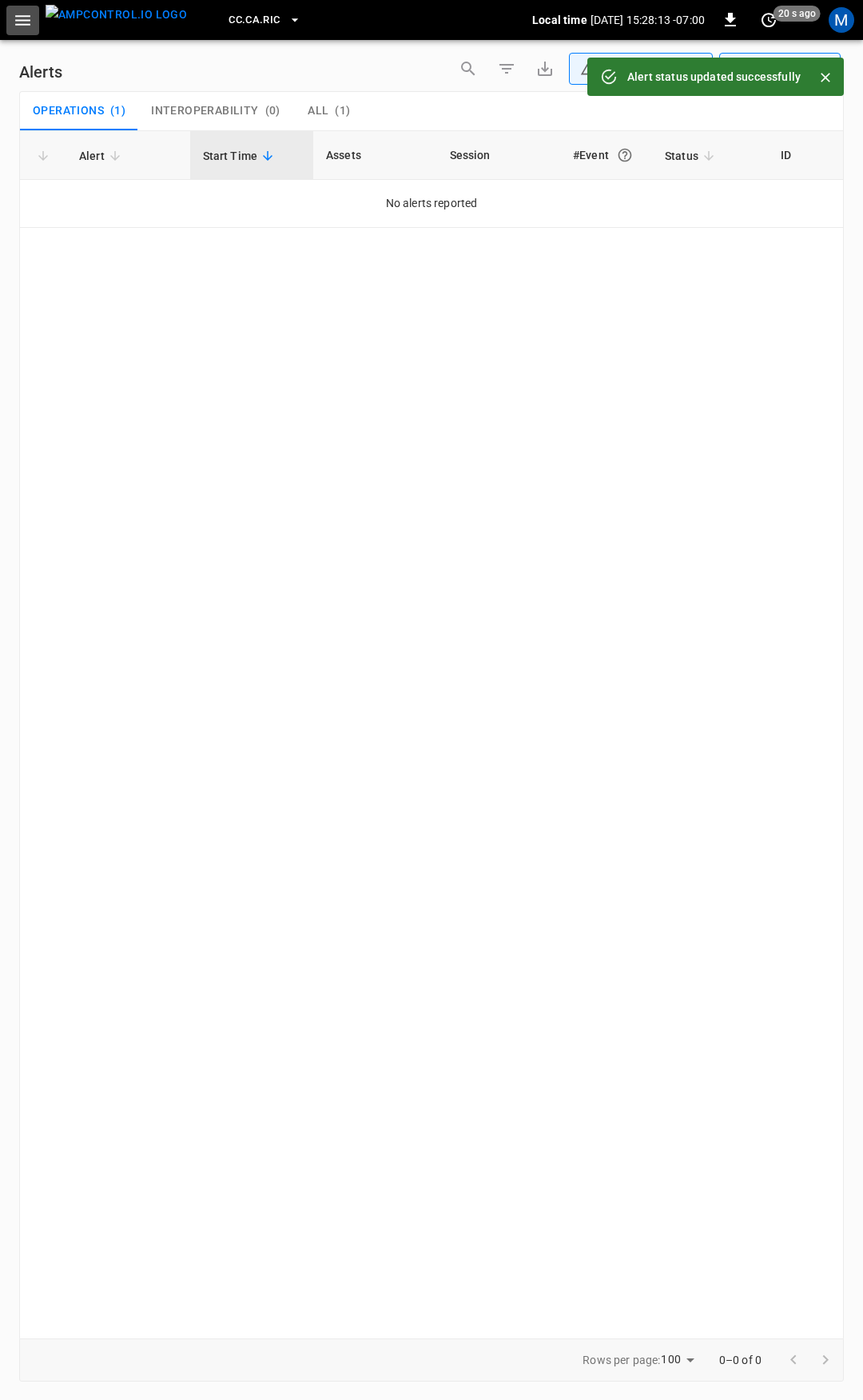
click at [26, 20] on icon "button" at bounding box center [23, 20] width 16 height 10
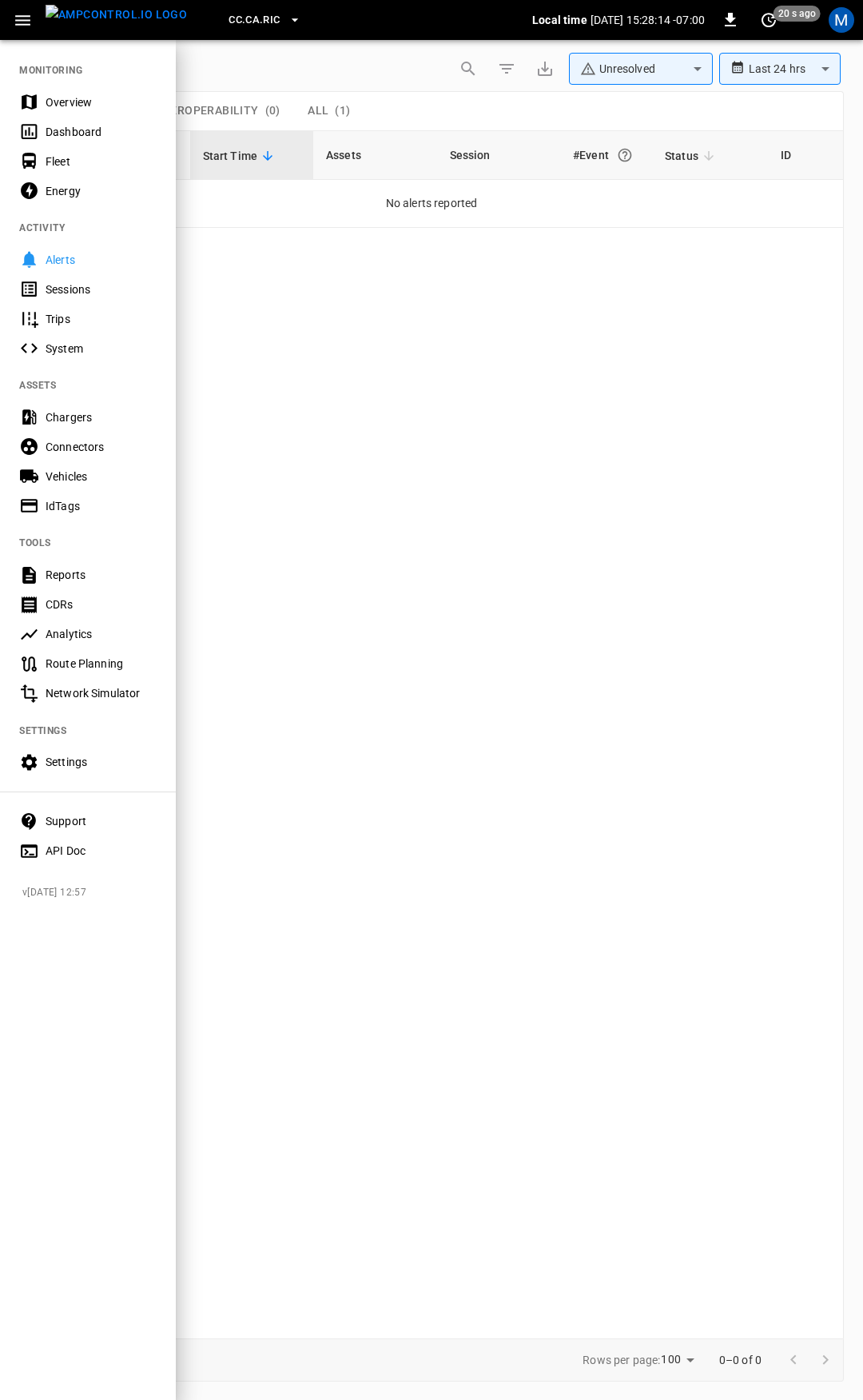
click at [89, 95] on div "Overview" at bounding box center [101, 102] width 111 height 16
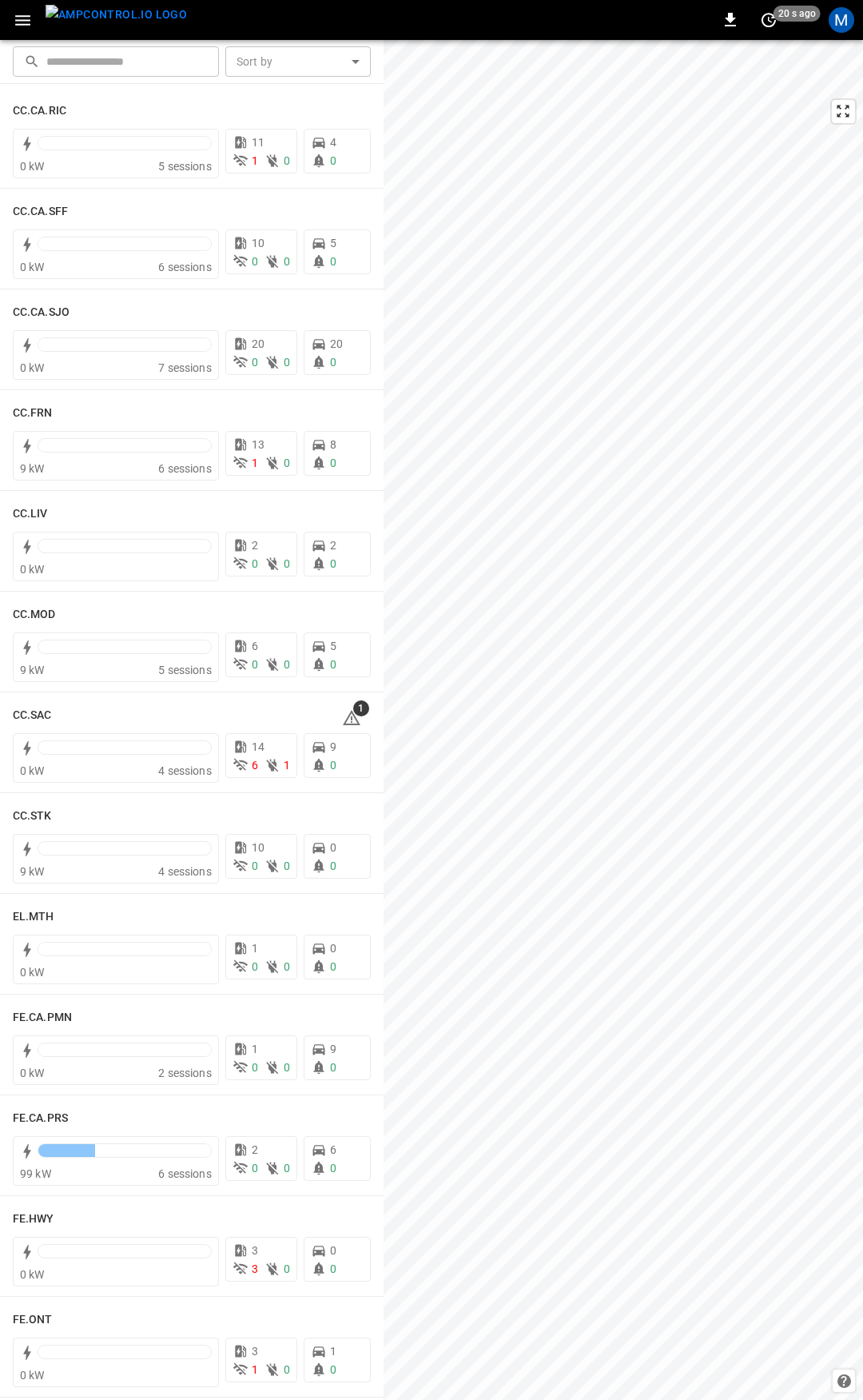
scroll to position [876, 0]
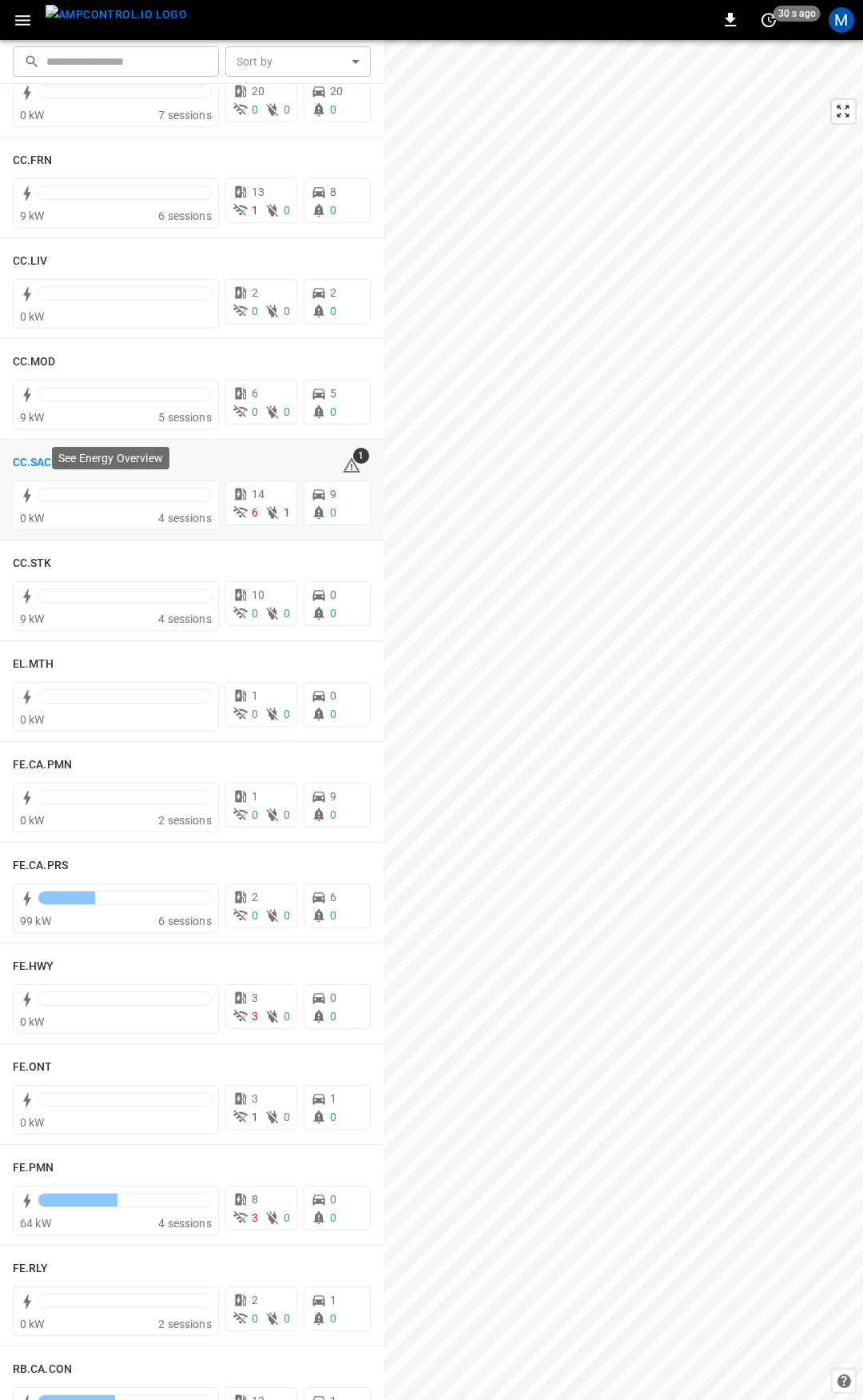
click at [44, 461] on h6 "CC.SAC" at bounding box center [32, 463] width 39 height 17
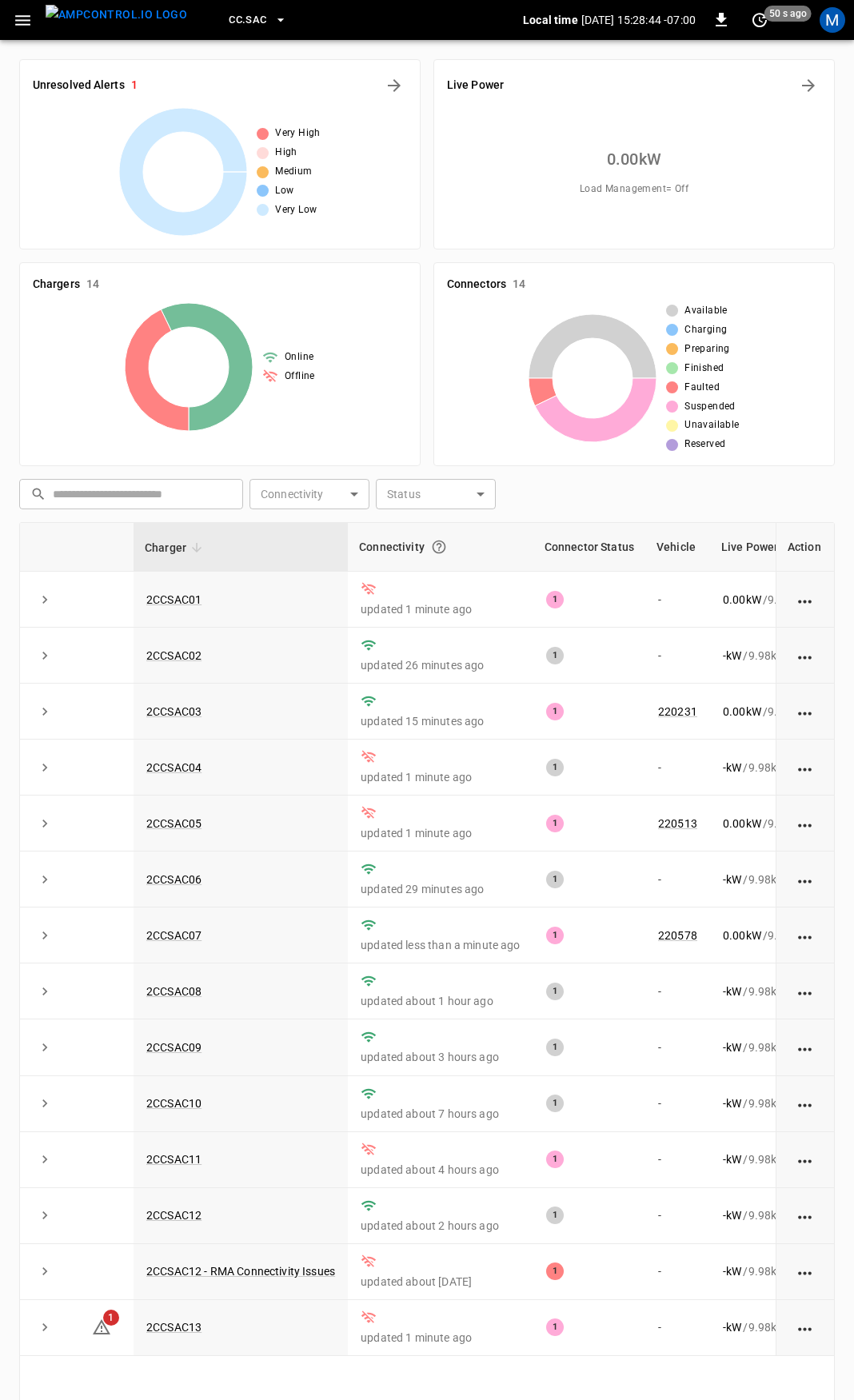
click at [21, 11] on icon "button" at bounding box center [23, 20] width 20 height 20
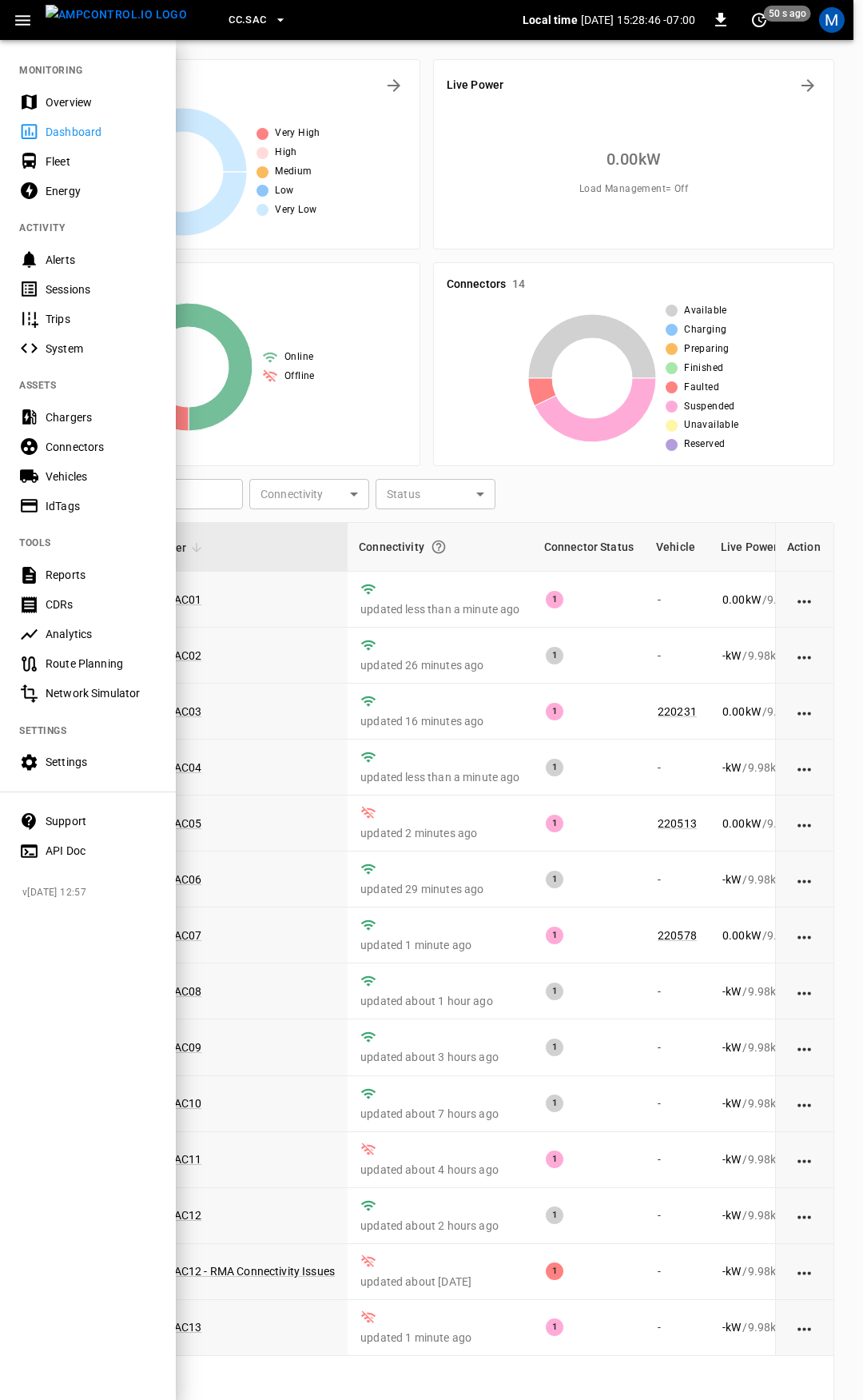
click at [65, 95] on div "Overview" at bounding box center [101, 102] width 111 height 16
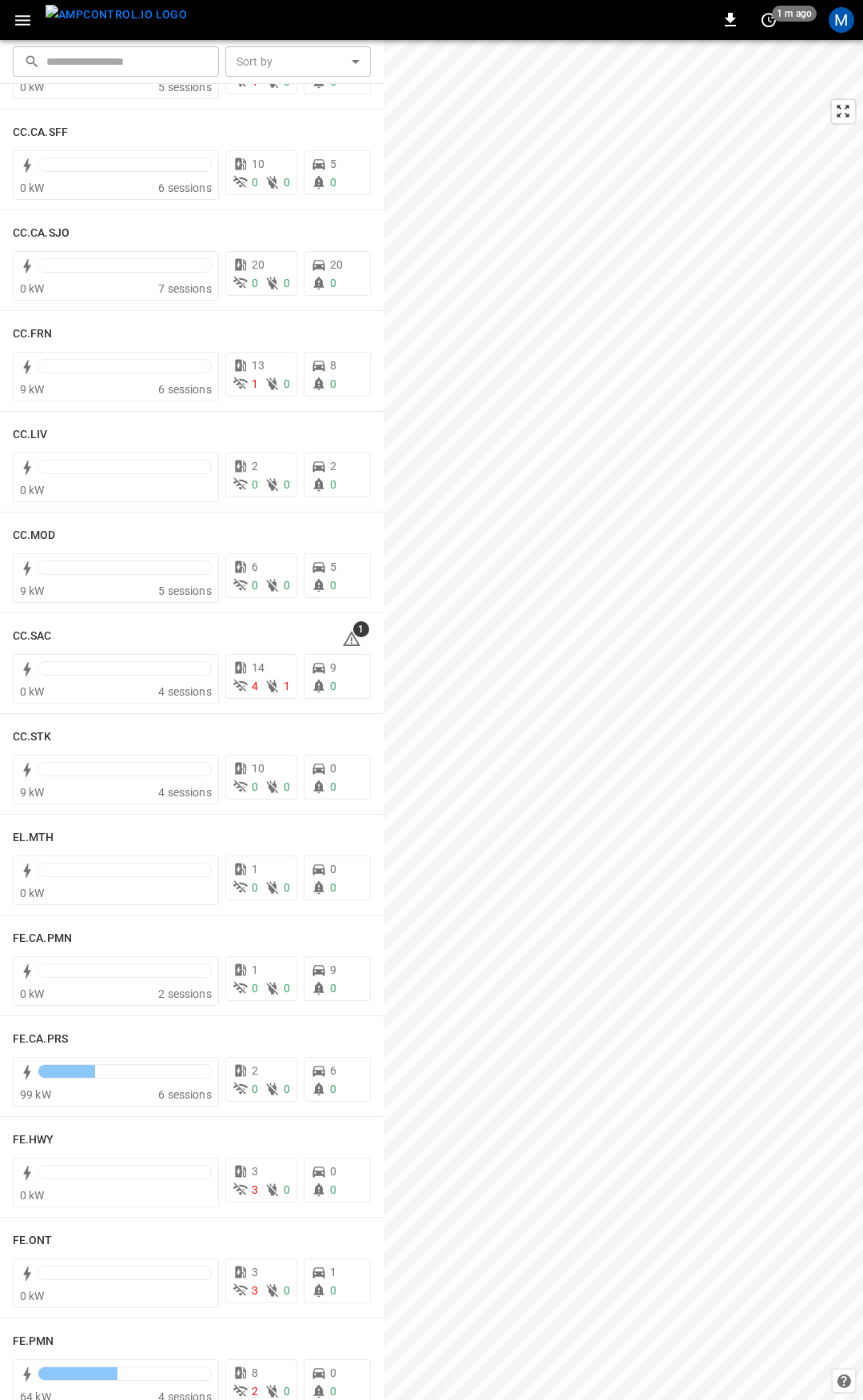
scroll to position [725, 0]
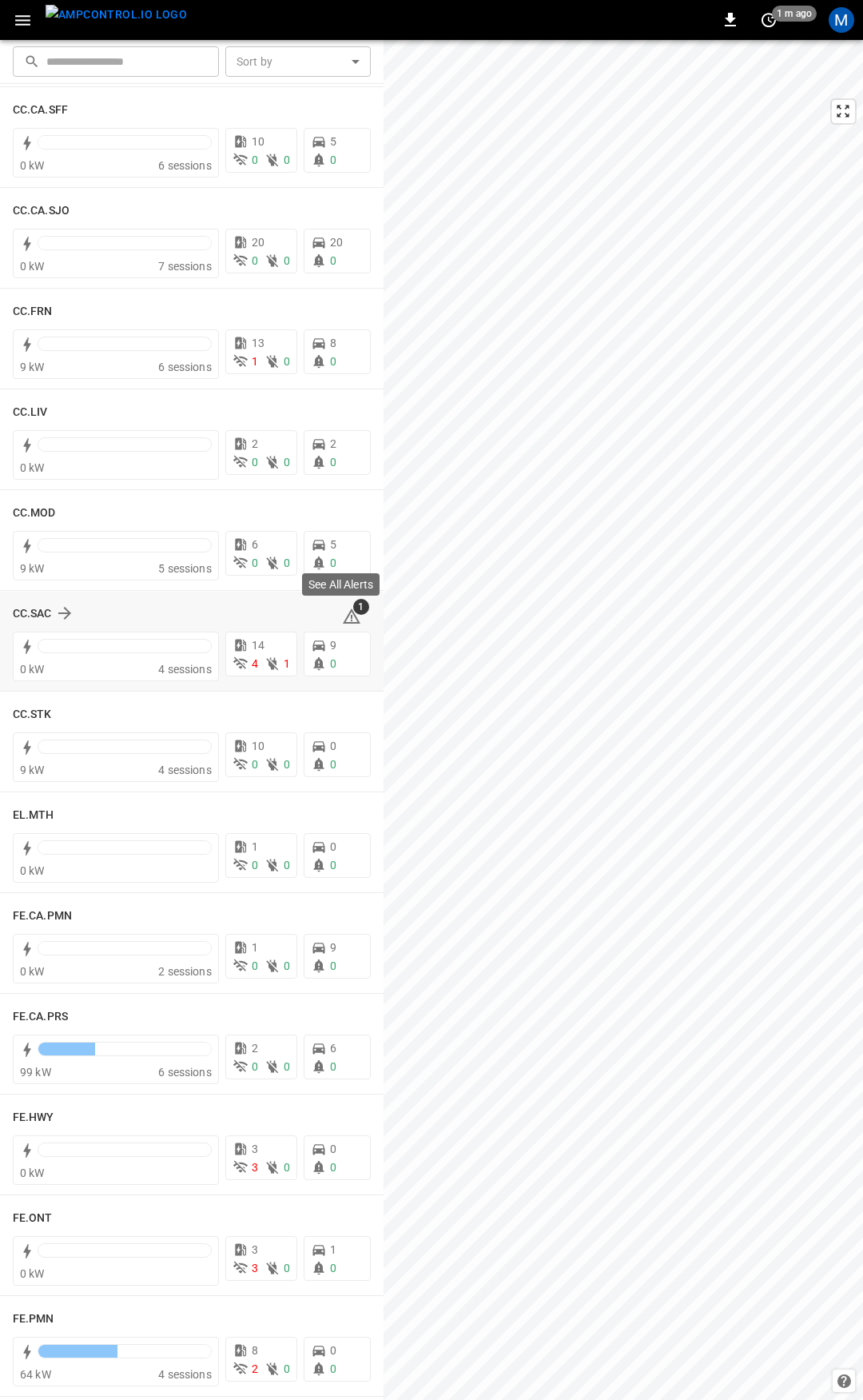
click at [351, 620] on icon at bounding box center [352, 618] width 2 height 6
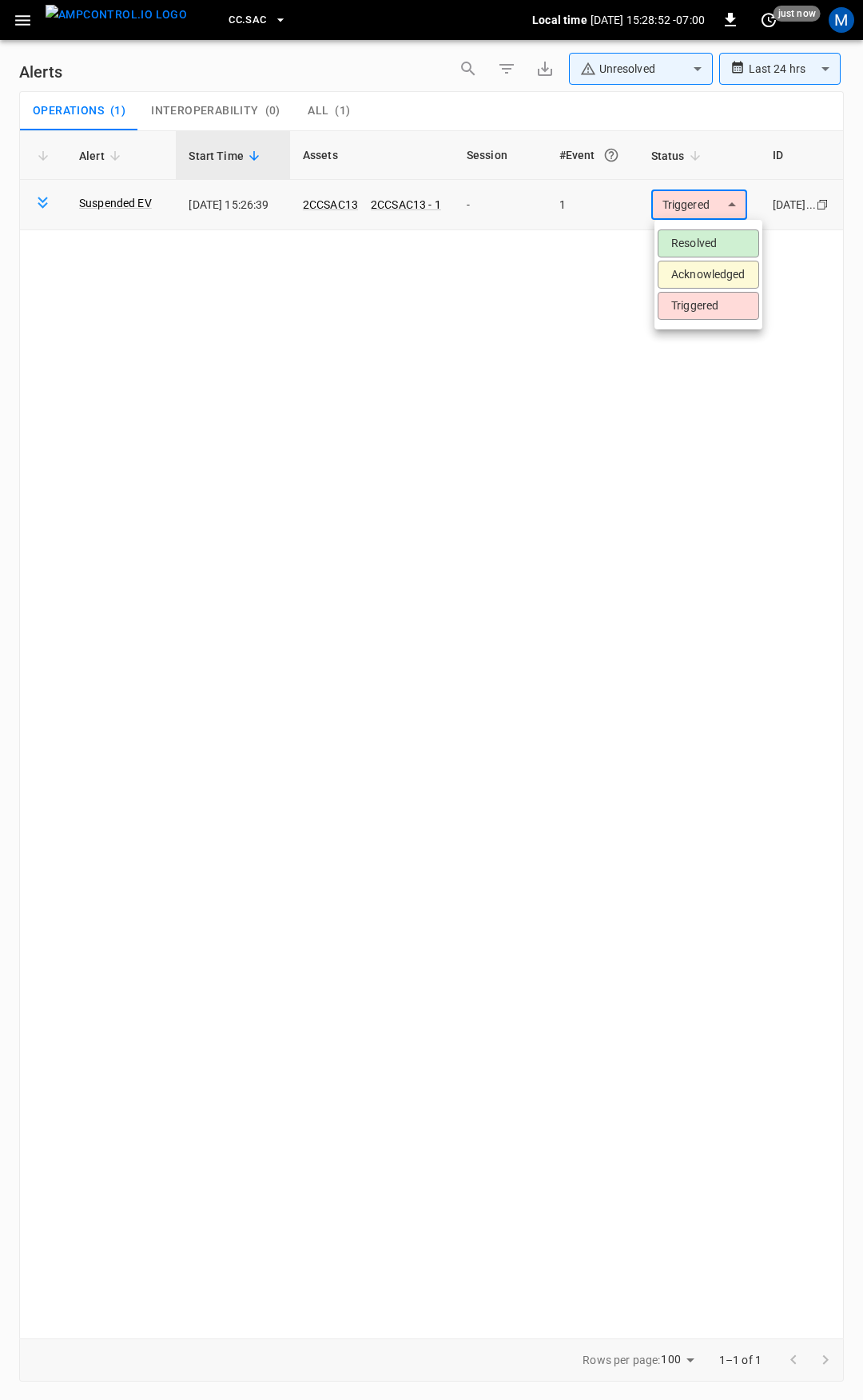
click at [698, 201] on body "**********" at bounding box center [432, 697] width 863 height 1394
click at [698, 246] on li "Resolved" at bounding box center [709, 243] width 102 height 28
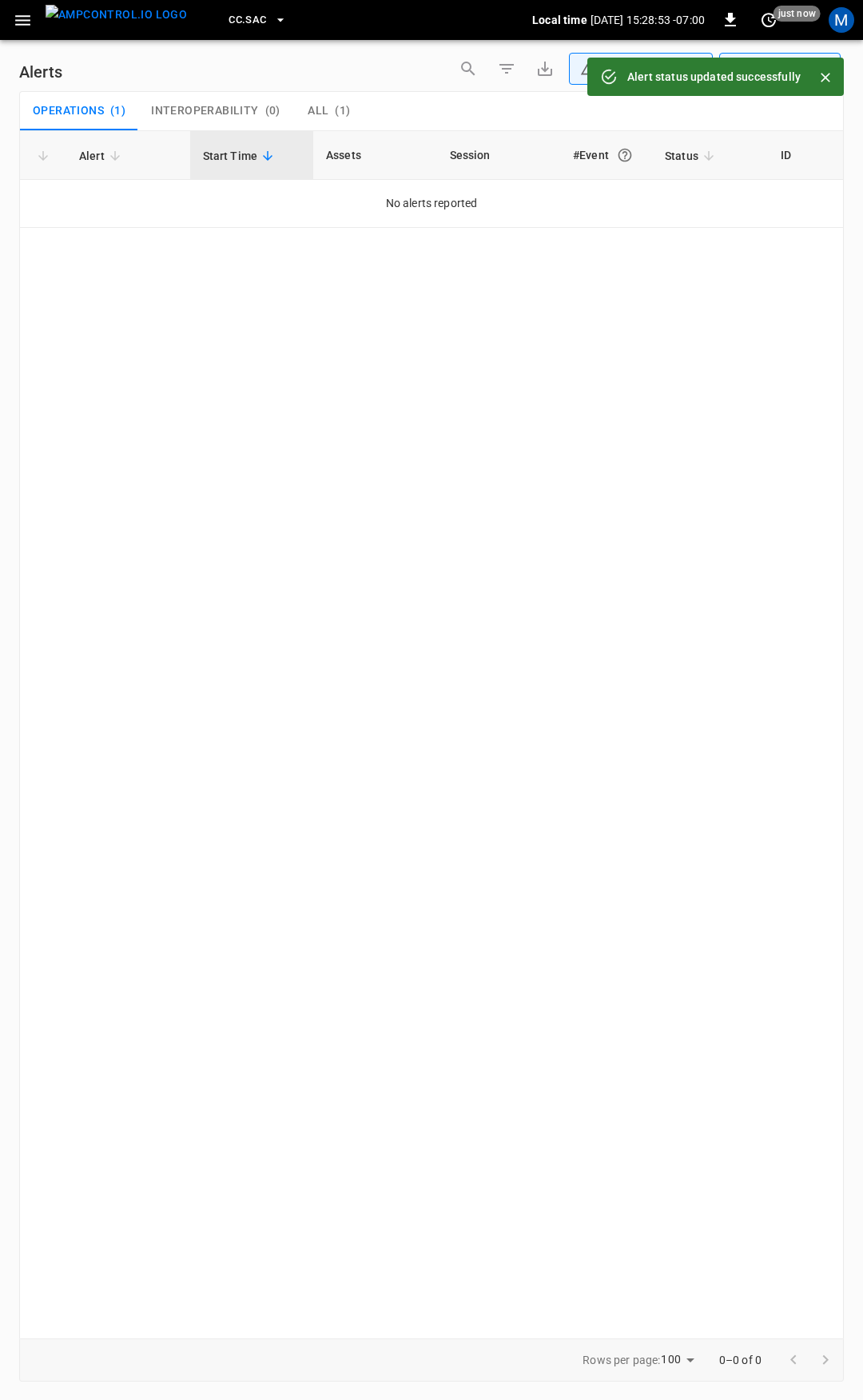
click at [38, 25] on button "button" at bounding box center [23, 20] width 33 height 29
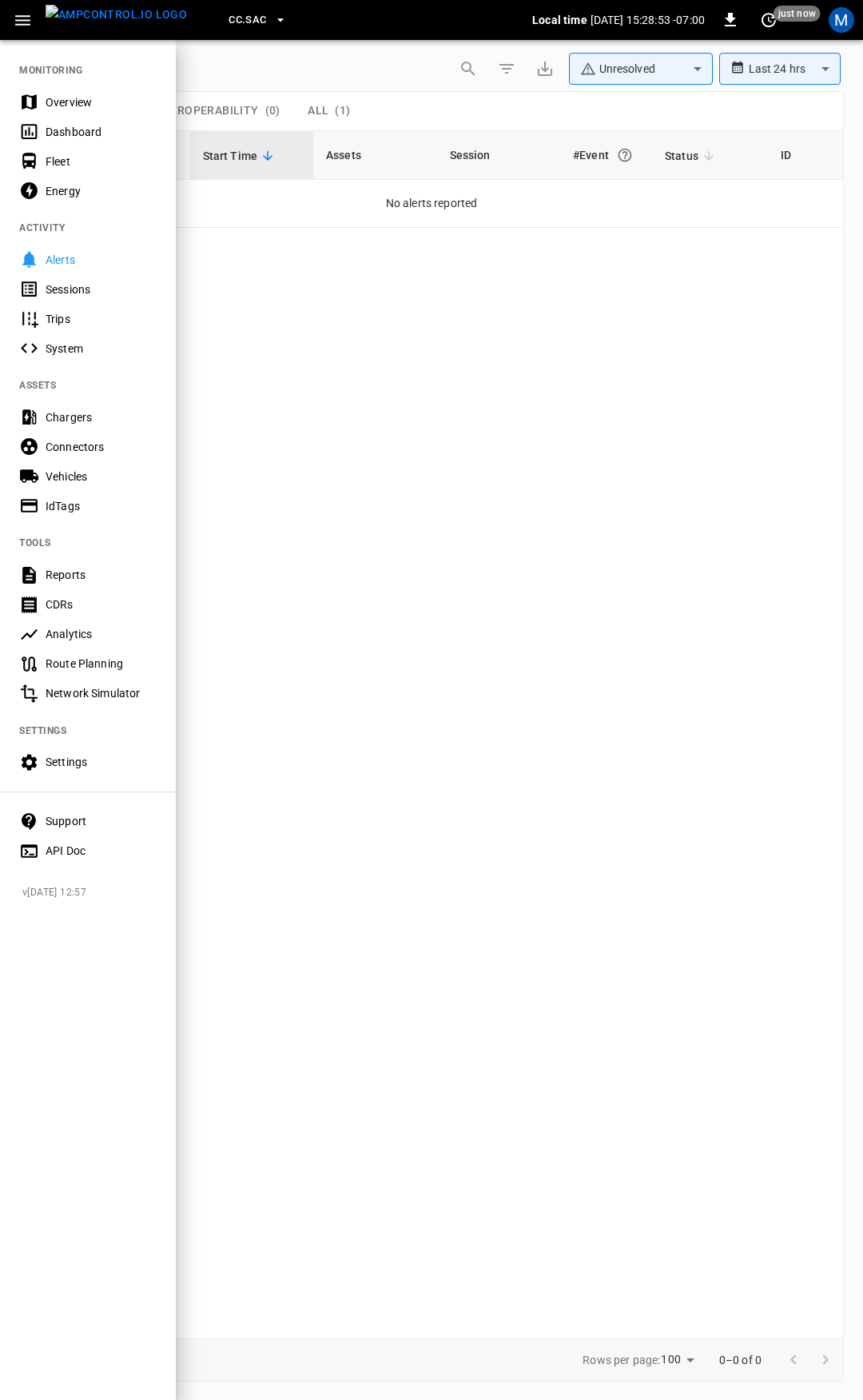
click at [77, 86] on nav "MONITORING Overview Dashboard Fleet Energy ACTIVITY Alerts Sessions Trips Syste…" at bounding box center [88, 455] width 176 height 834
click at [106, 126] on div "Dashboard" at bounding box center [101, 131] width 111 height 16
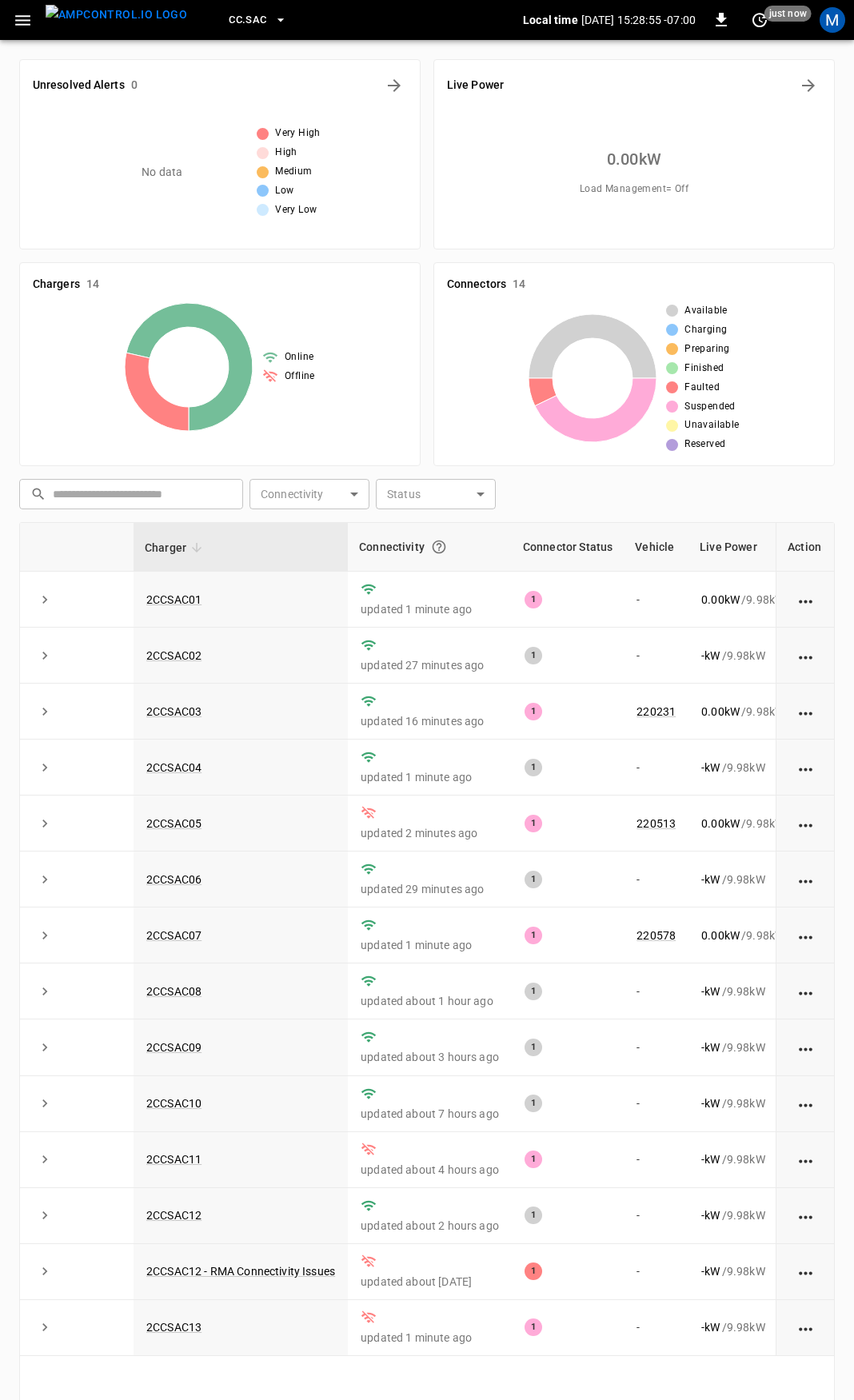
click at [23, 21] on icon "button" at bounding box center [23, 20] width 16 height 10
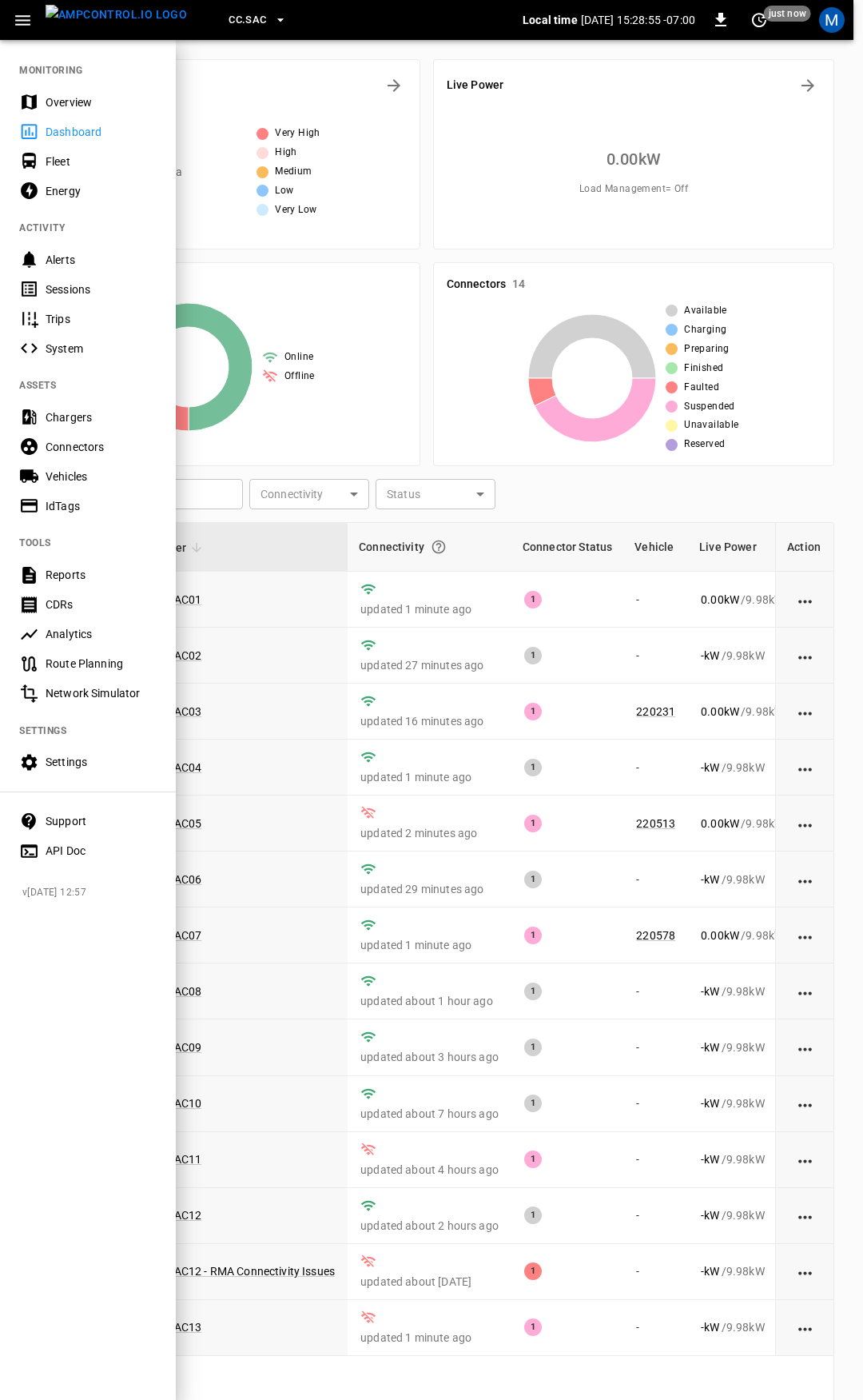
click at [80, 107] on div "Overview" at bounding box center [101, 102] width 111 height 16
